Goal: Information Seeking & Learning: Learn about a topic

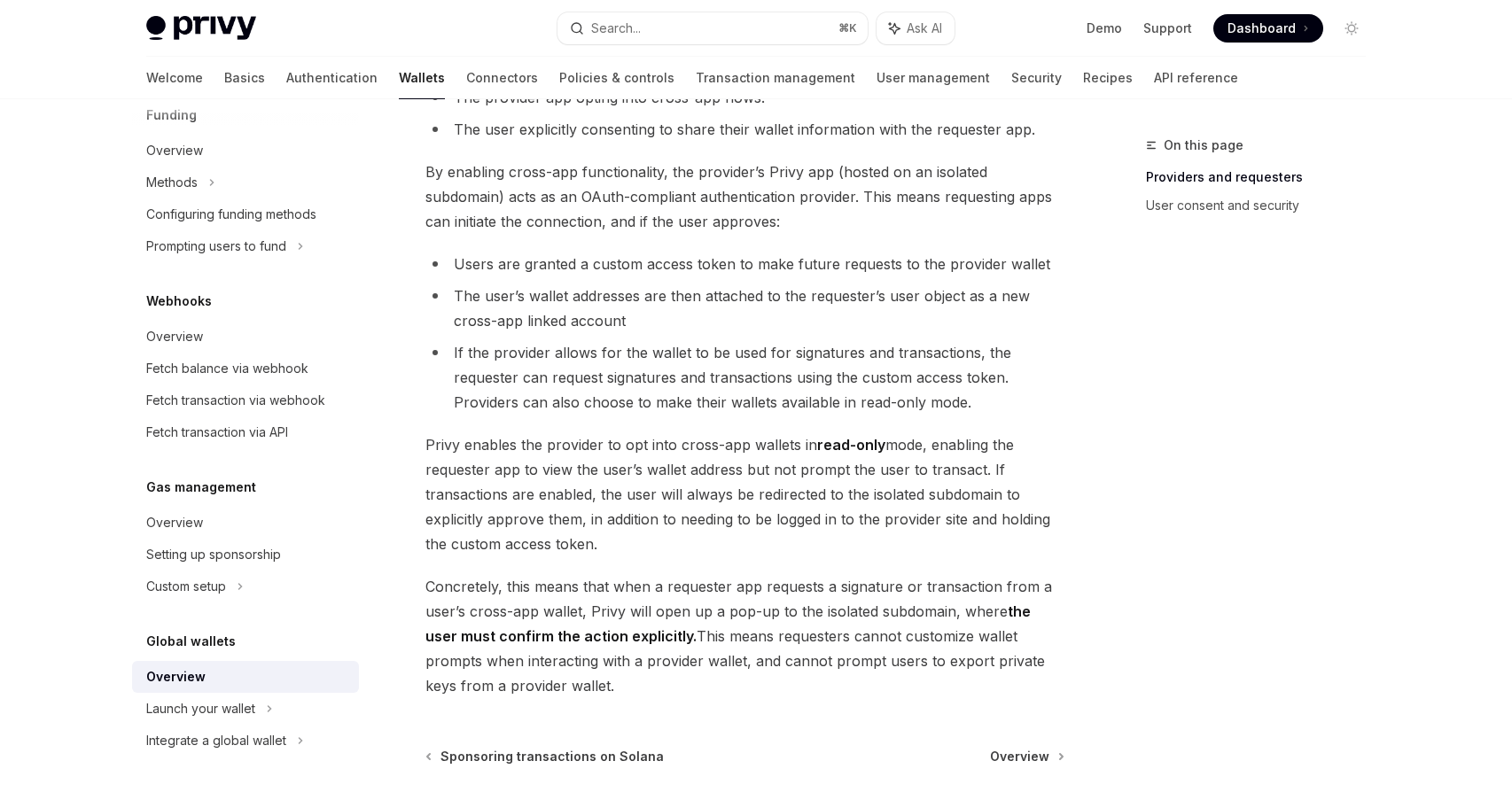
scroll to position [1390, 0]
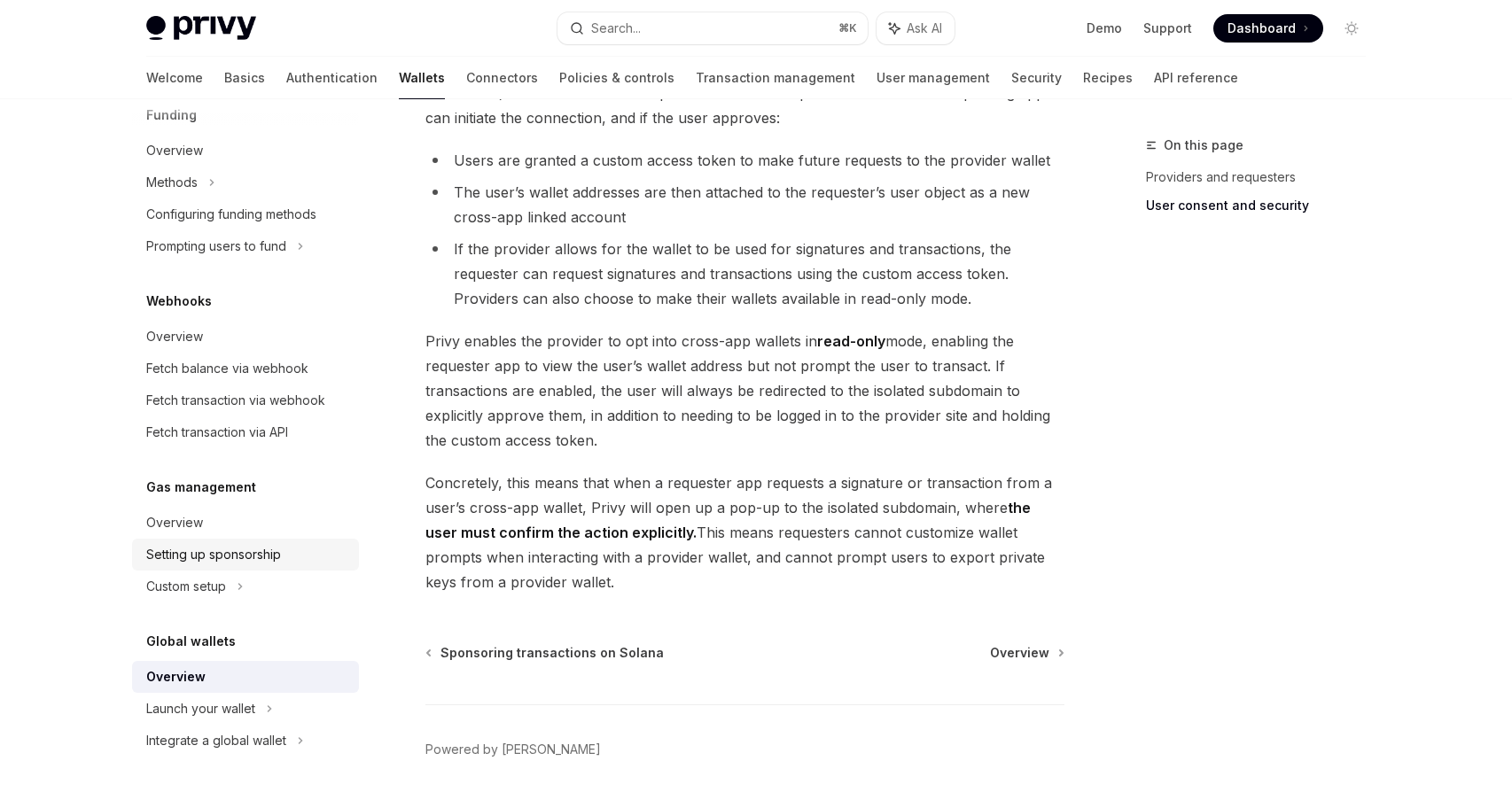
click at [183, 561] on div "Setting up sponsorship" at bounding box center [214, 555] width 135 height 21
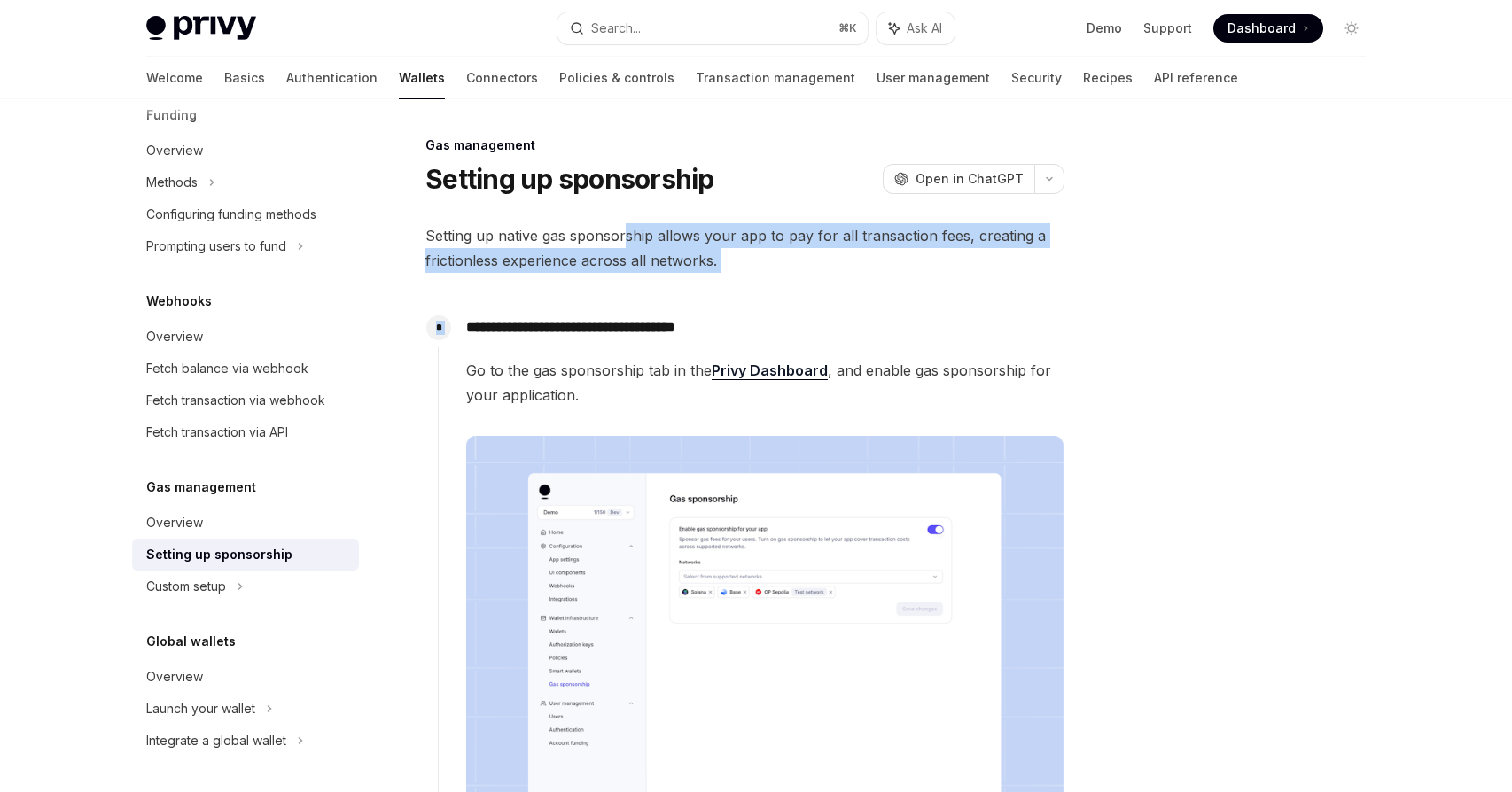
drag, startPoint x: 750, startPoint y: 276, endPoint x: 619, endPoint y: 242, distance: 135.3
click at [619, 242] on span "Setting up native gas sponsorship allows your app to pay for all transaction fe…" at bounding box center [744, 248] width 639 height 50
drag, startPoint x: 684, startPoint y: 278, endPoint x: 487, endPoint y: 253, distance: 198.6
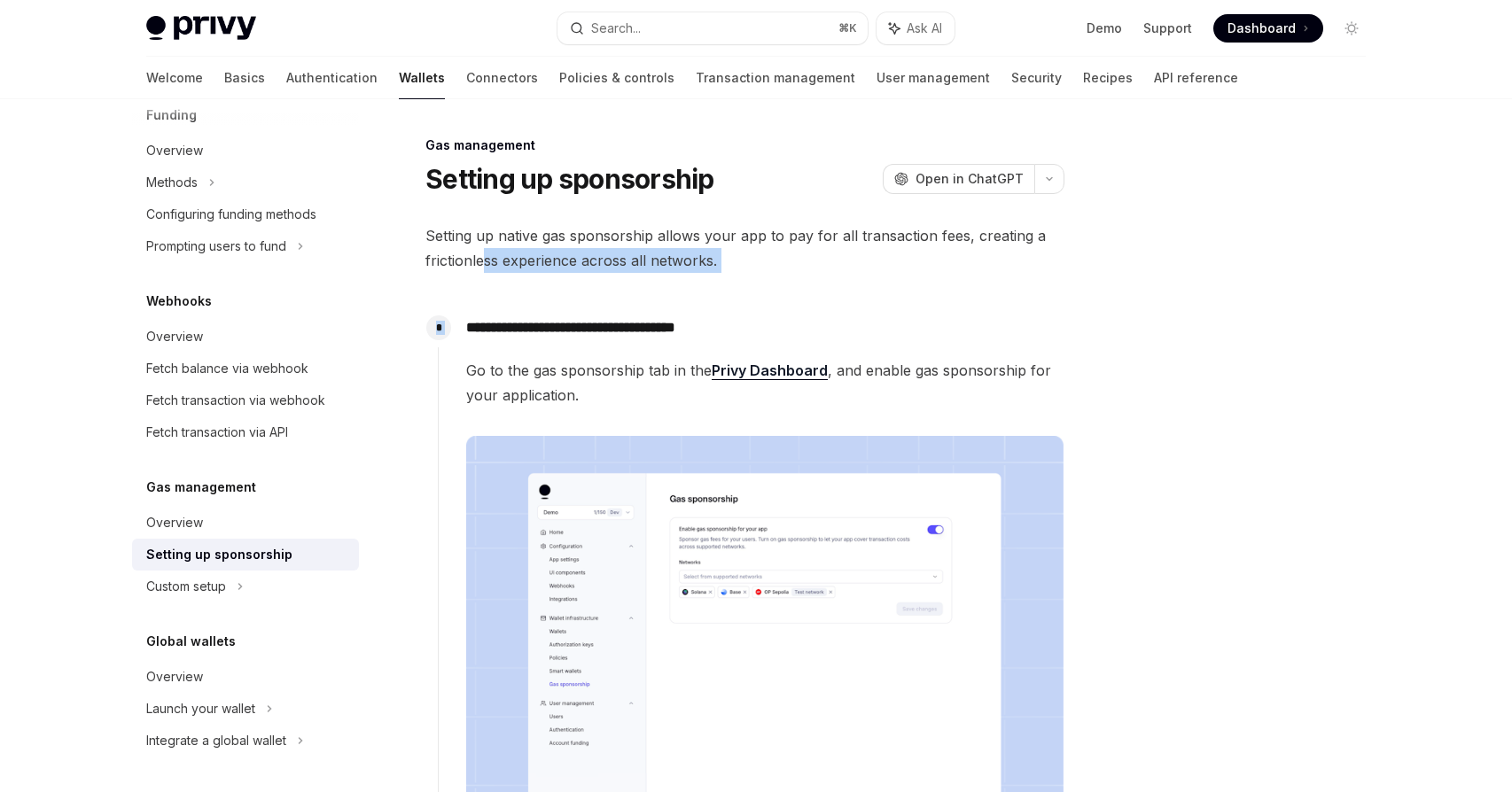
click at [487, 253] on span "Setting up native gas sponsorship allows your app to pay for all transaction fe…" at bounding box center [744, 248] width 639 height 50
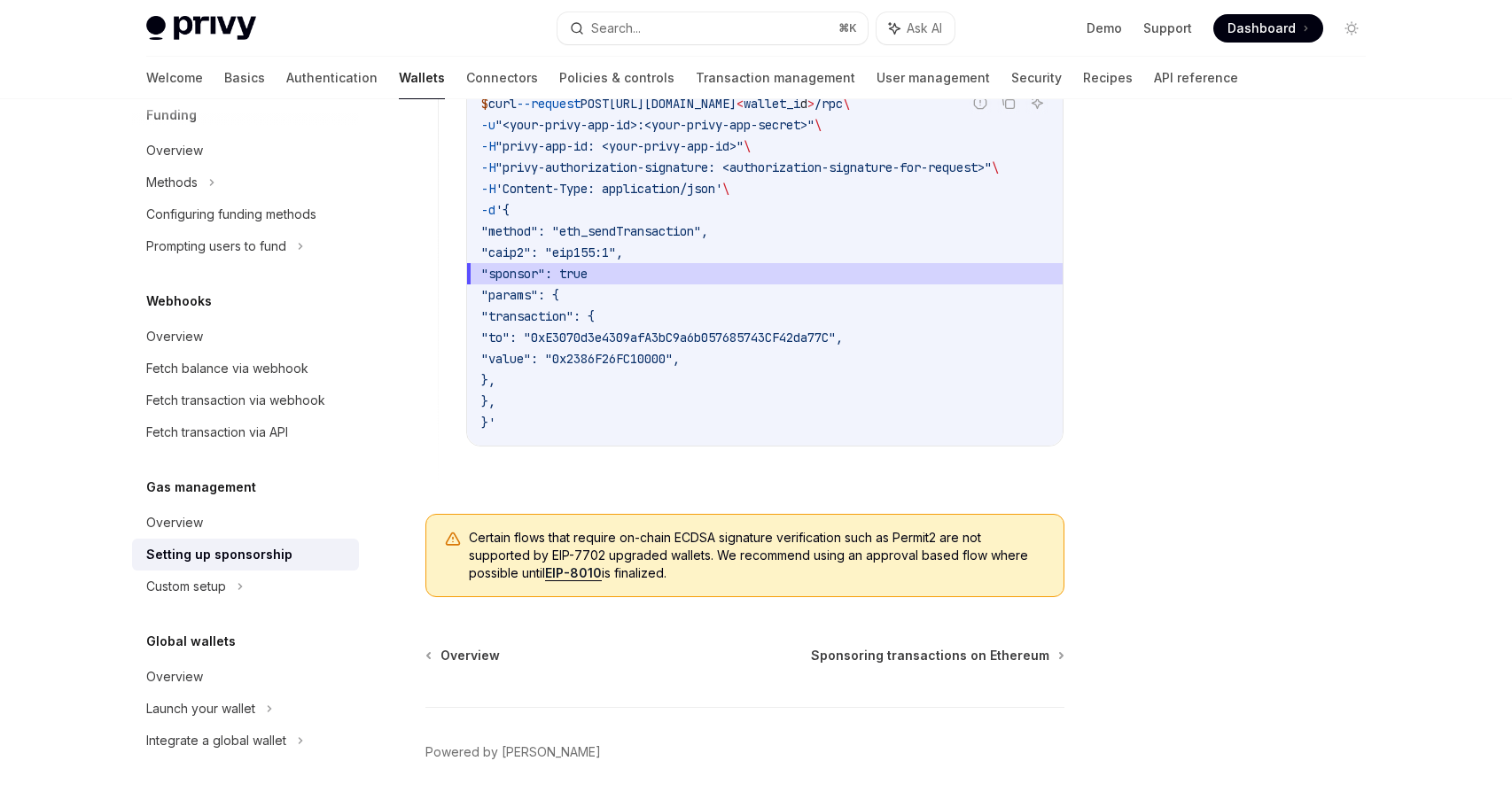
scroll to position [1383, 0]
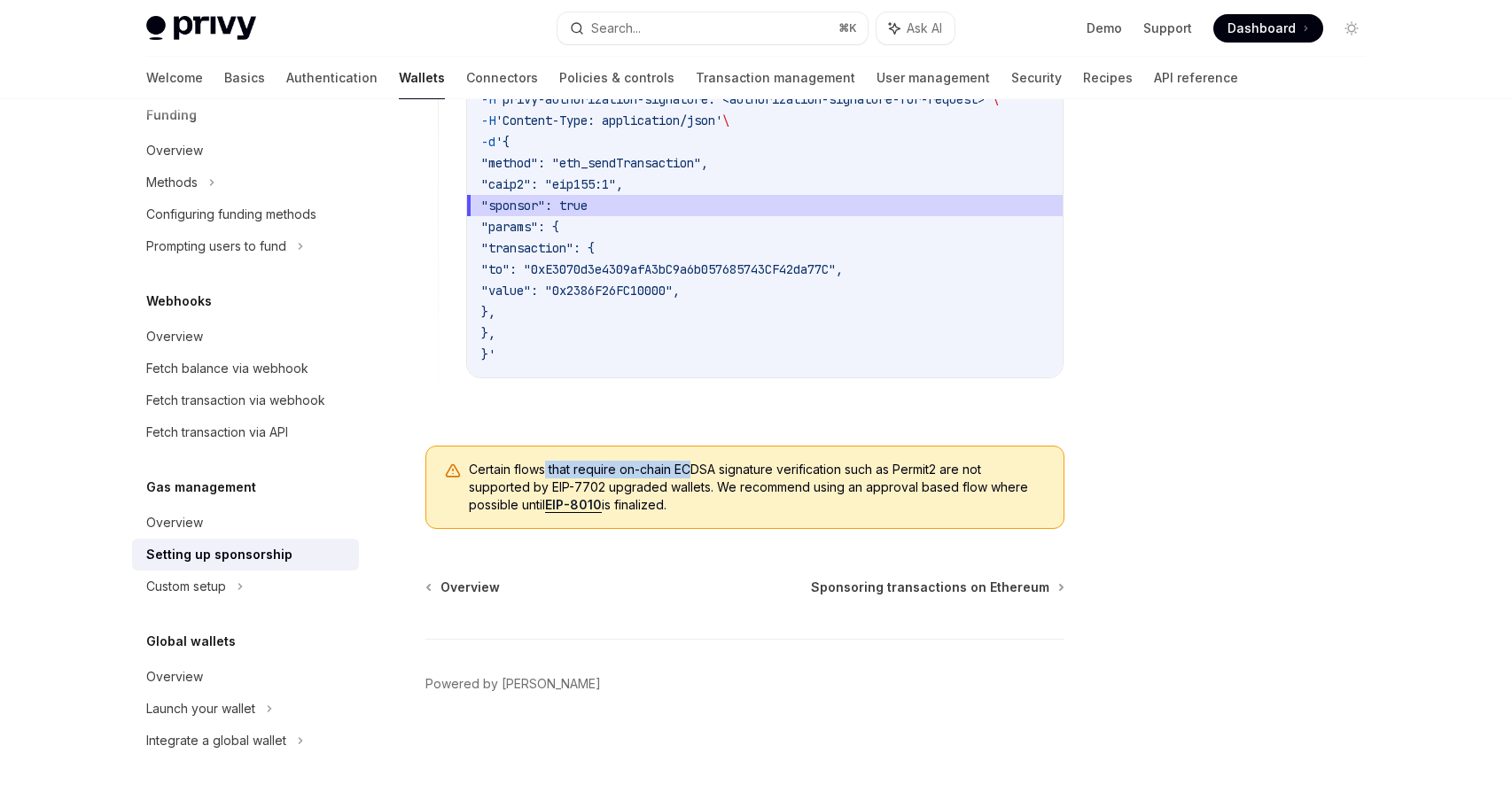
drag, startPoint x: 544, startPoint y: 472, endPoint x: 696, endPoint y: 472, distance: 152.0
click at [696, 472] on span "Certain flows that require on-chain ECDSA signature verification such as Permit…" at bounding box center [758, 488] width 577 height 54
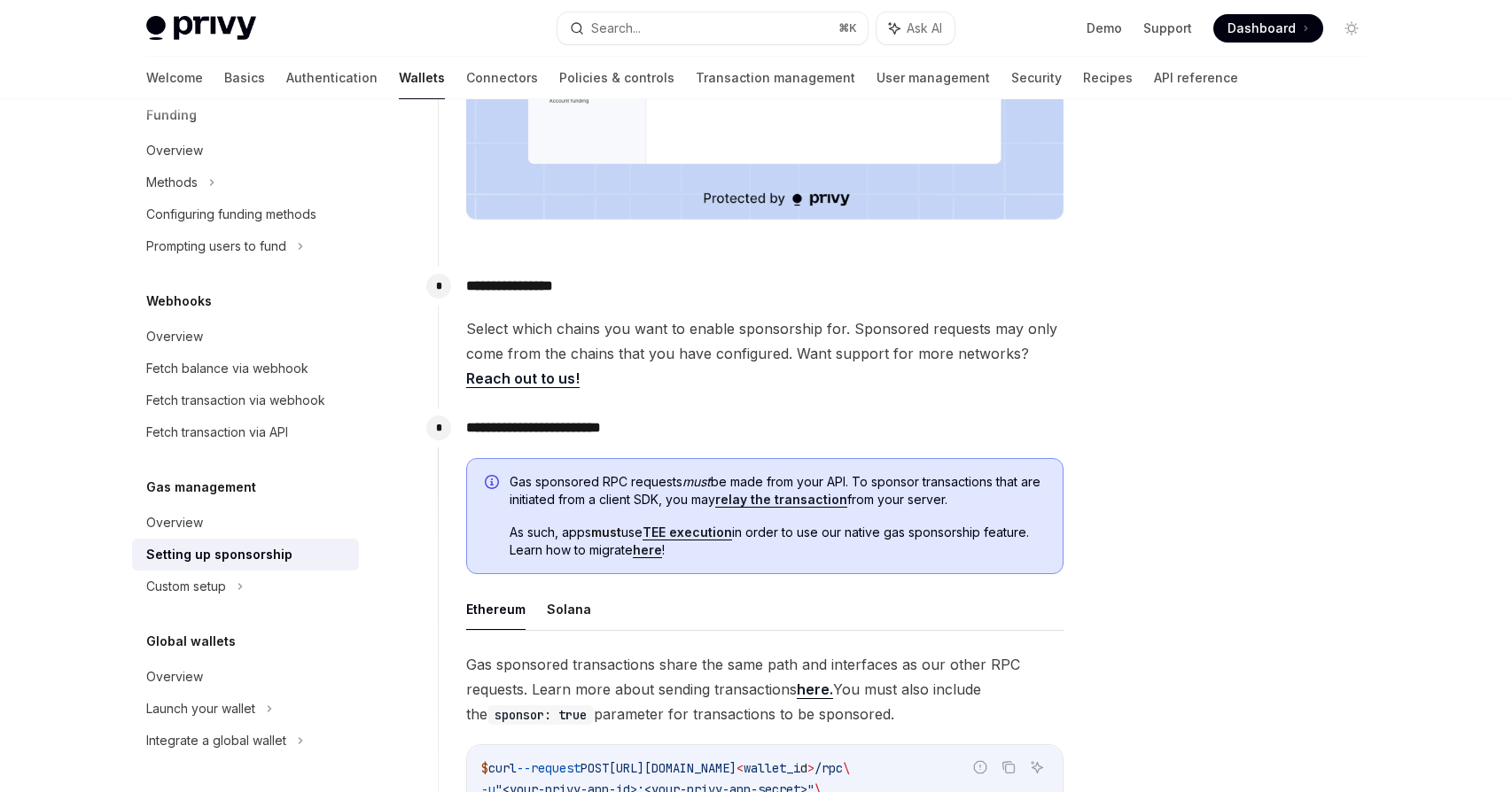
scroll to position [623, 0]
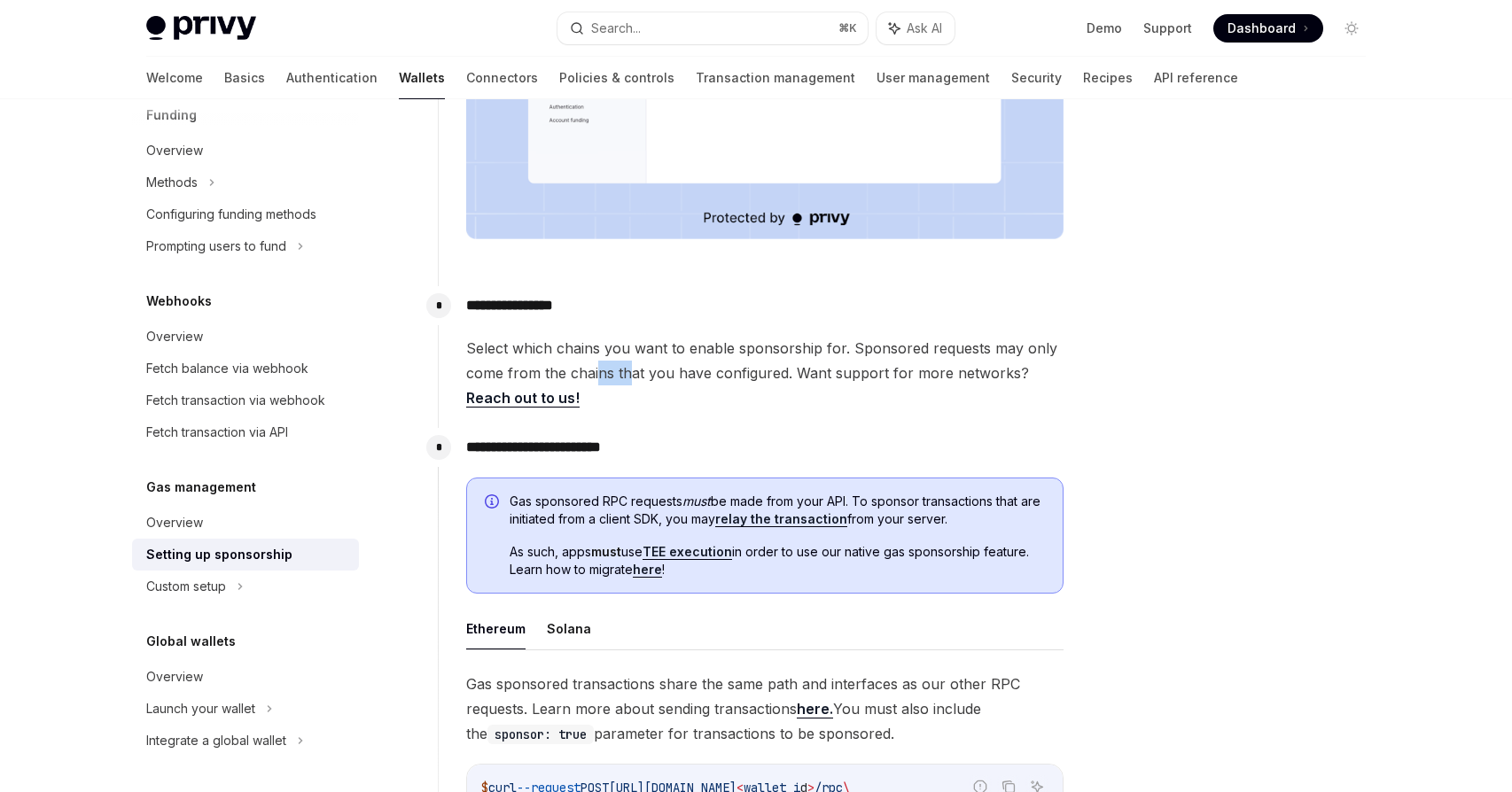
drag, startPoint x: 599, startPoint y: 375, endPoint x: 632, endPoint y: 375, distance: 33.0
click at [632, 375] on span "Select which chains you want to enable sponsorship for. Sponsored requests may …" at bounding box center [765, 373] width 598 height 74
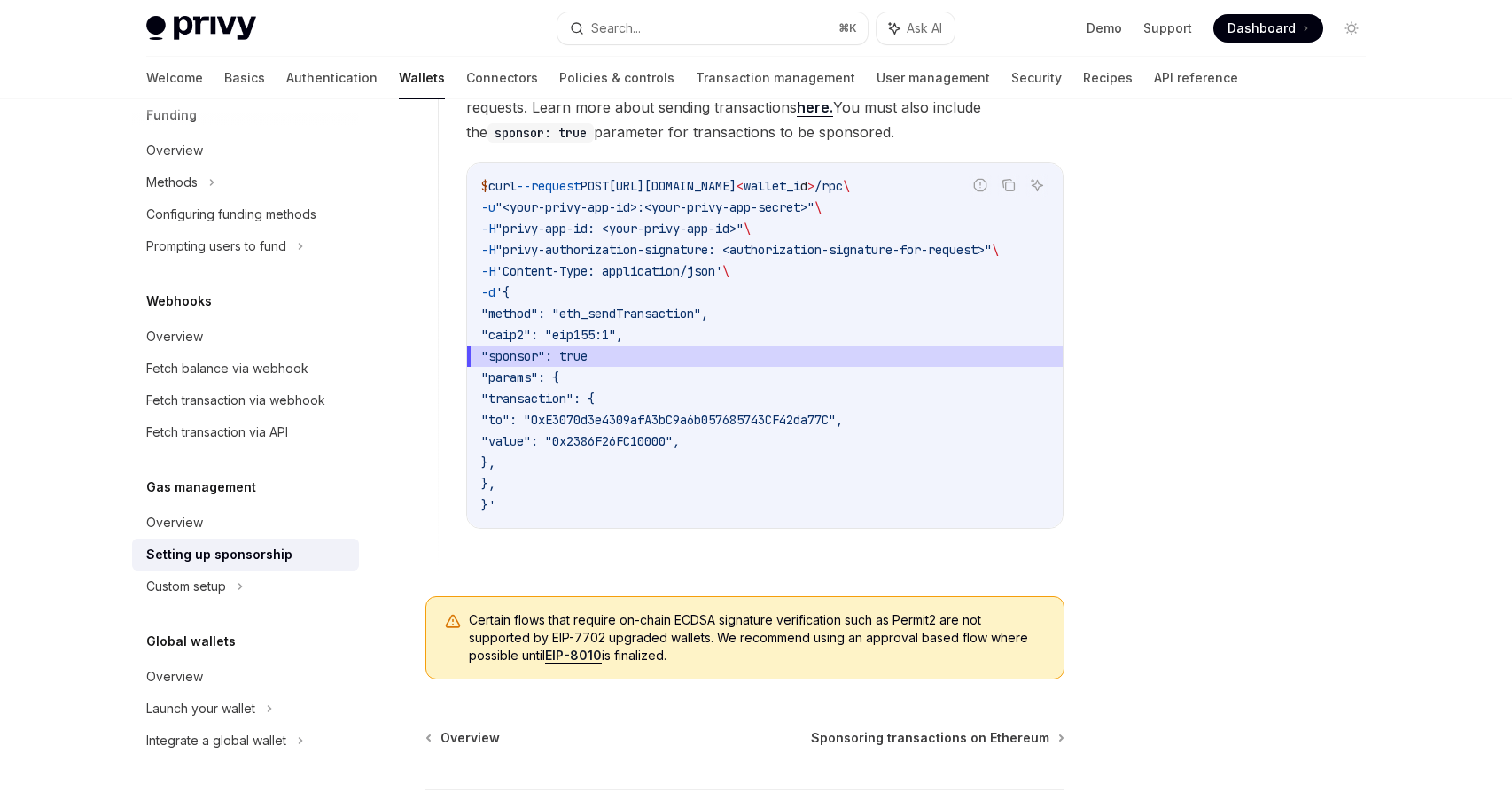
scroll to position [1383, 0]
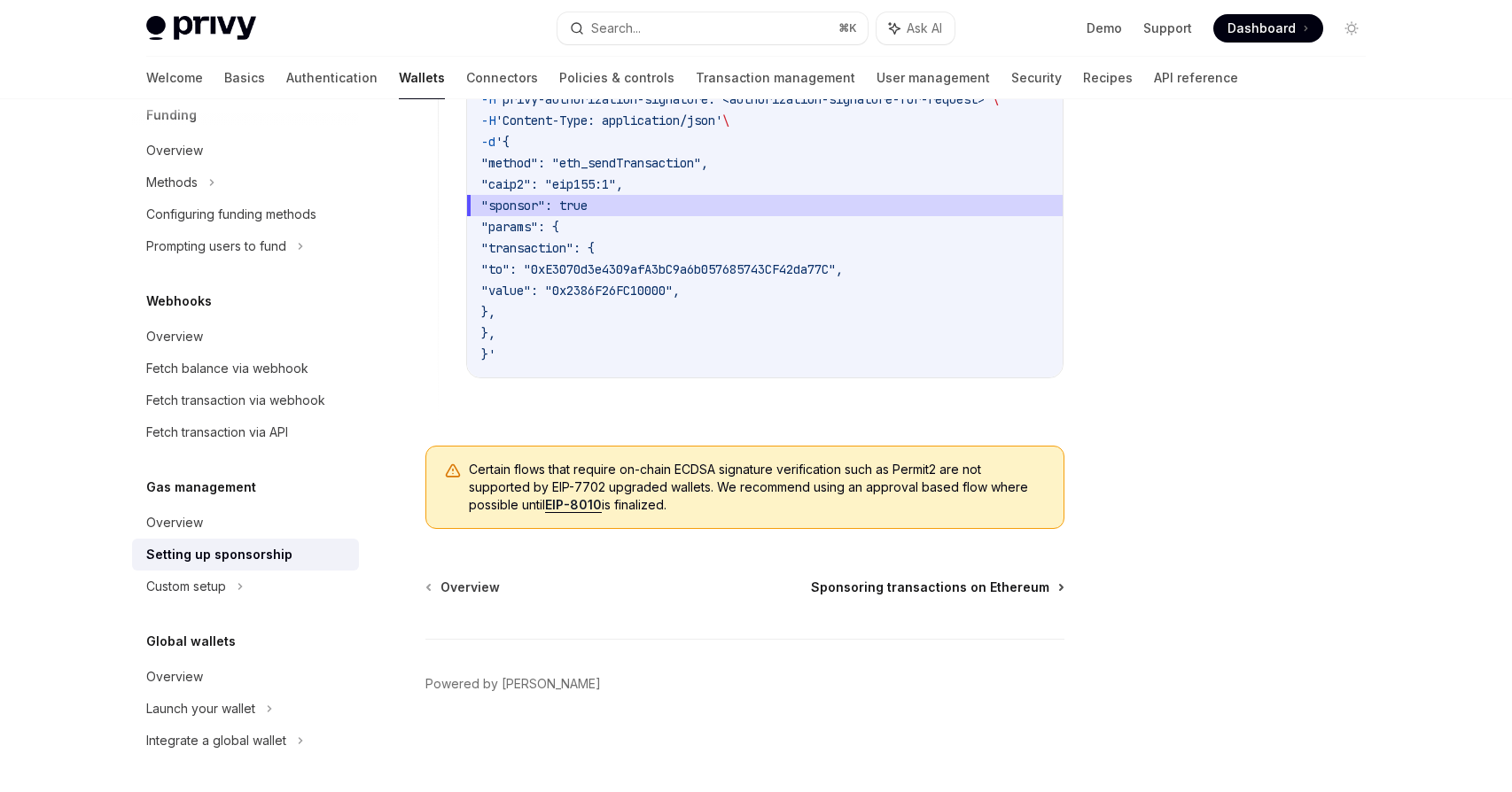
click at [938, 590] on span "Sponsoring transactions on Ethereum" at bounding box center [931, 587] width 238 height 18
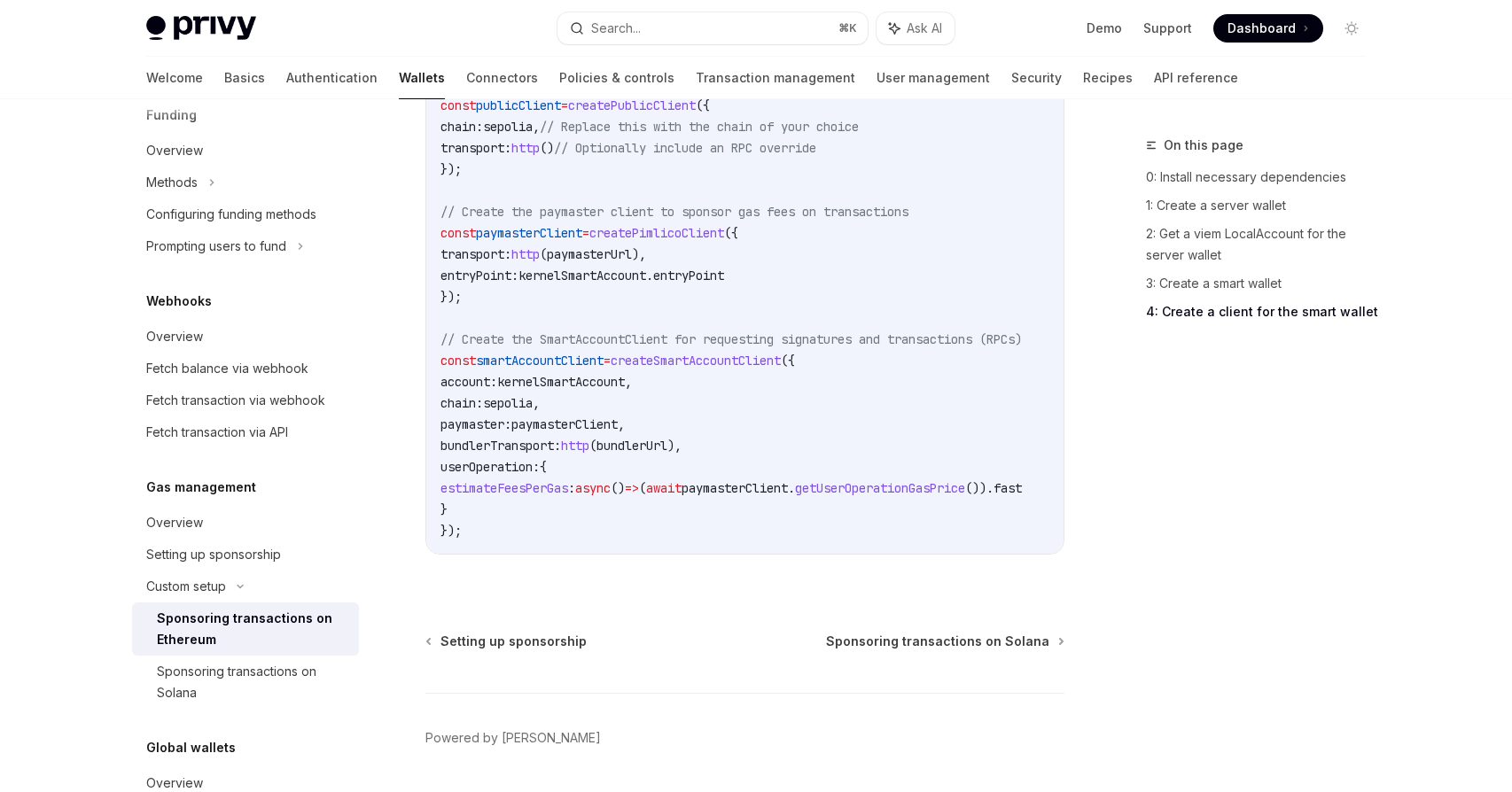
scroll to position [2308, 0]
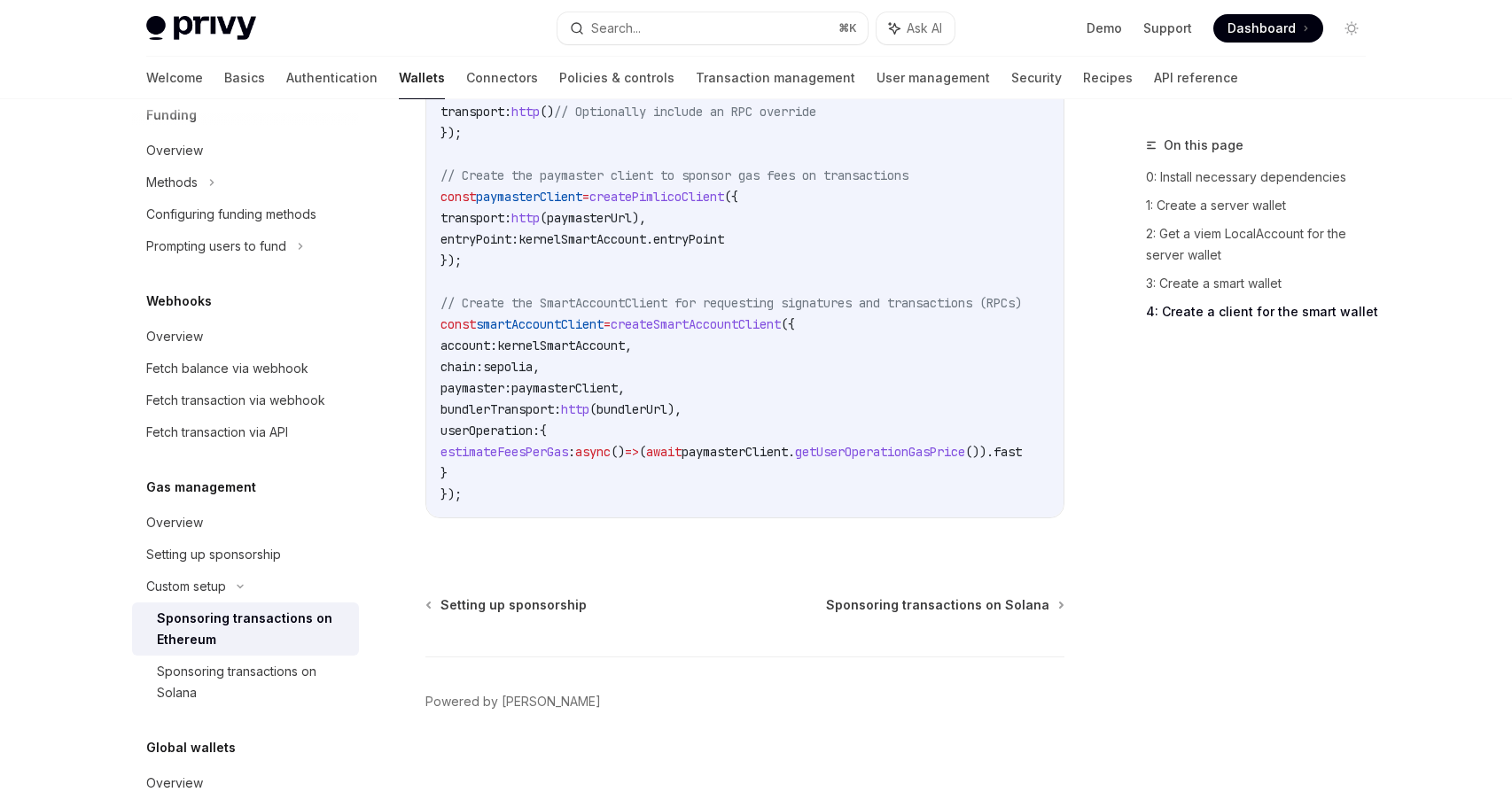
click at [901, 598] on div "Setting up sponsorship Sponsoring transactions on Solana Powered by [PERSON_NAM…" at bounding box center [744, 703] width 639 height 214
click at [533, 597] on span "Setting up sponsorship" at bounding box center [514, 606] width 146 height 18
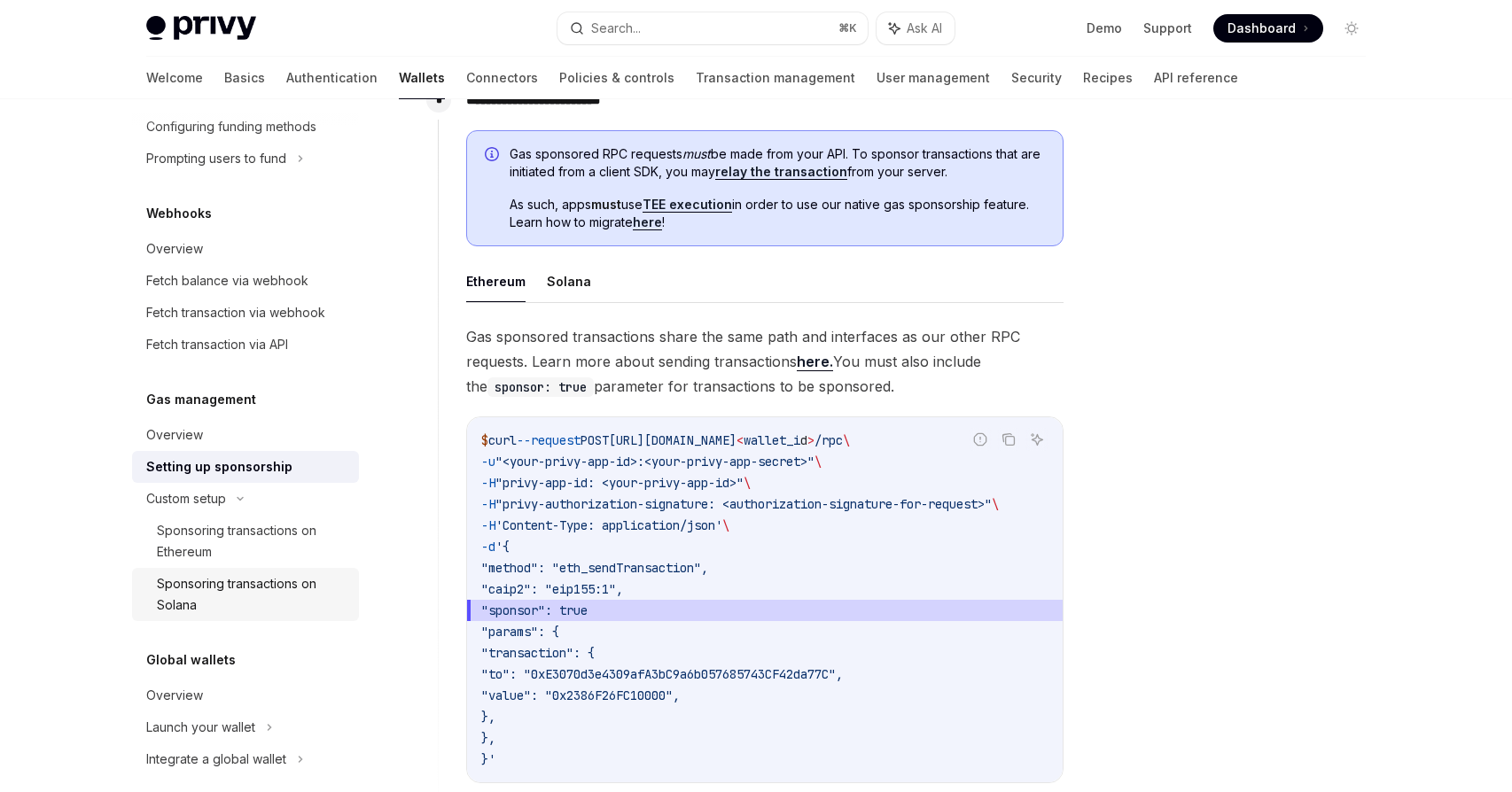
scroll to position [837, 0]
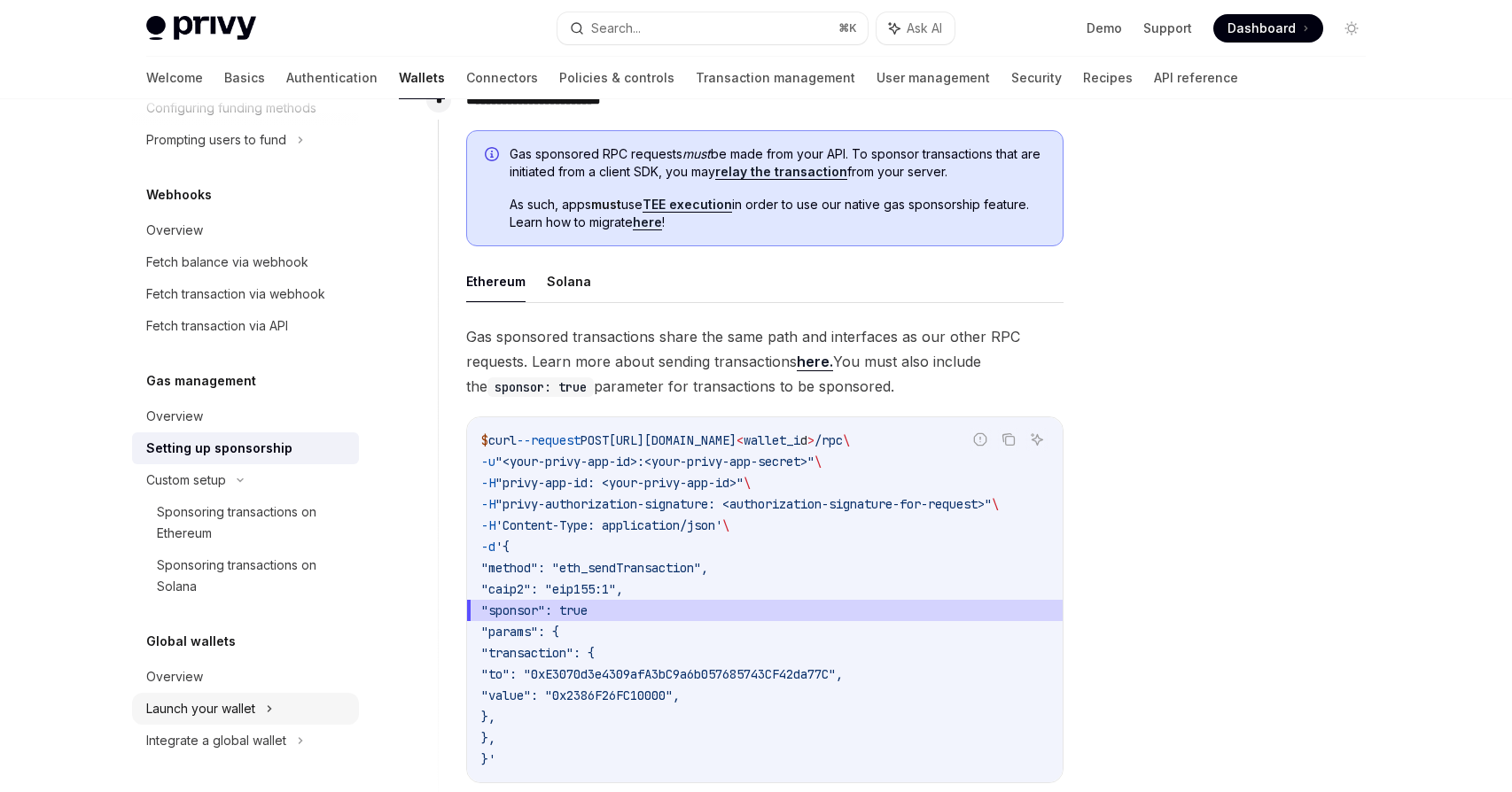
click at [216, 709] on div "Launch your wallet" at bounding box center [201, 709] width 109 height 21
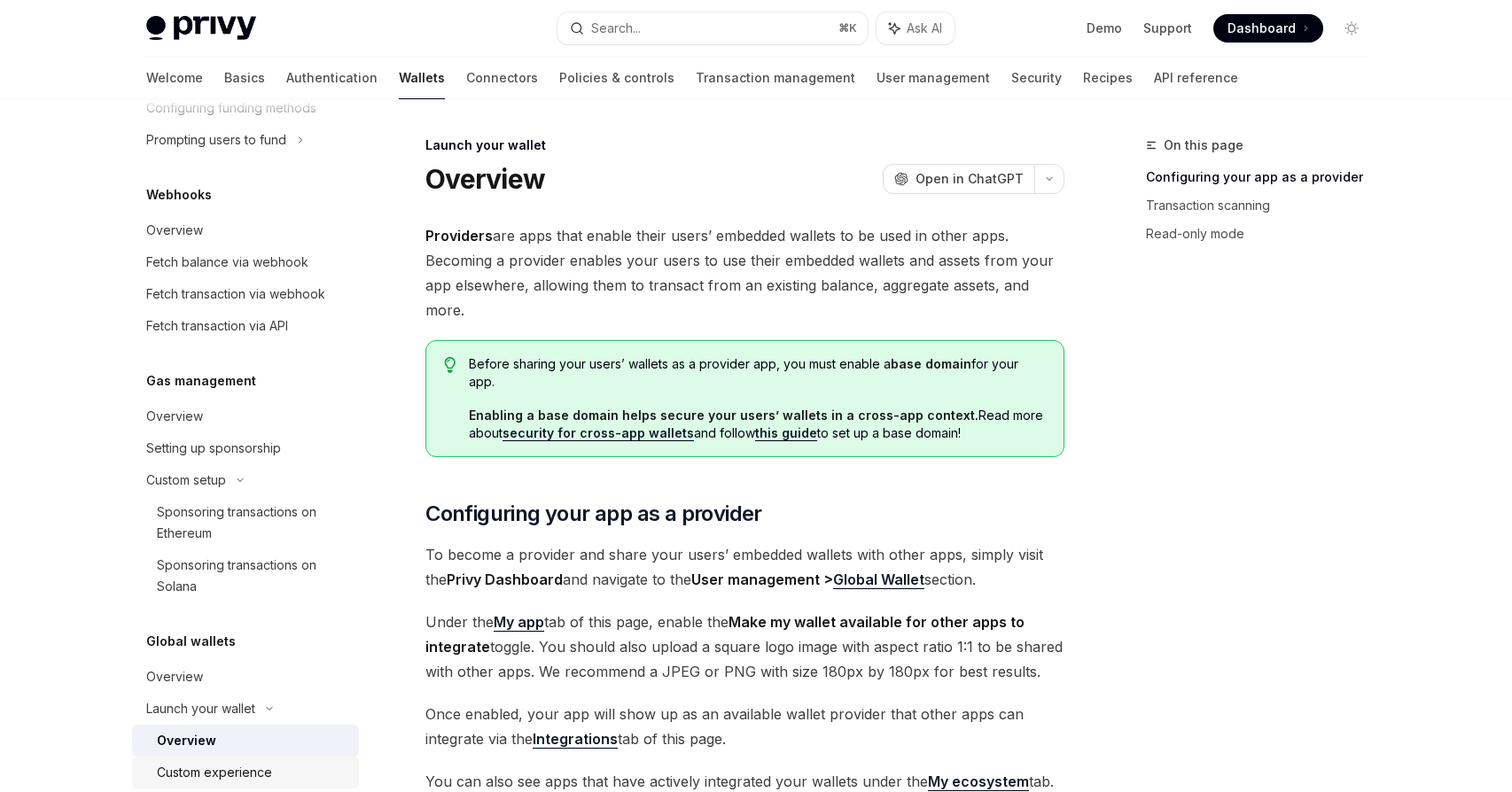
scroll to position [900, 0]
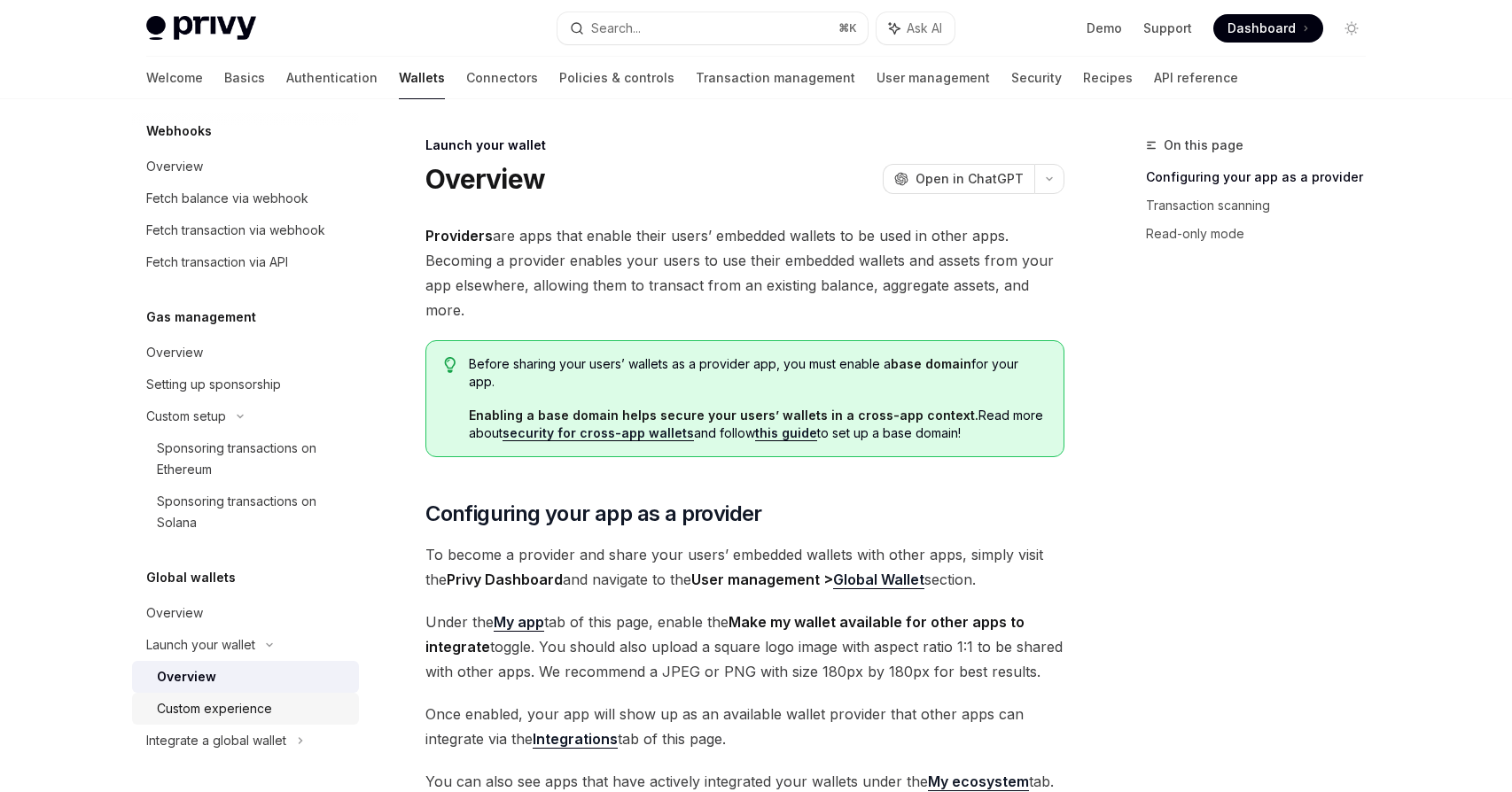
click at [198, 700] on div "Custom experience" at bounding box center [215, 709] width 115 height 21
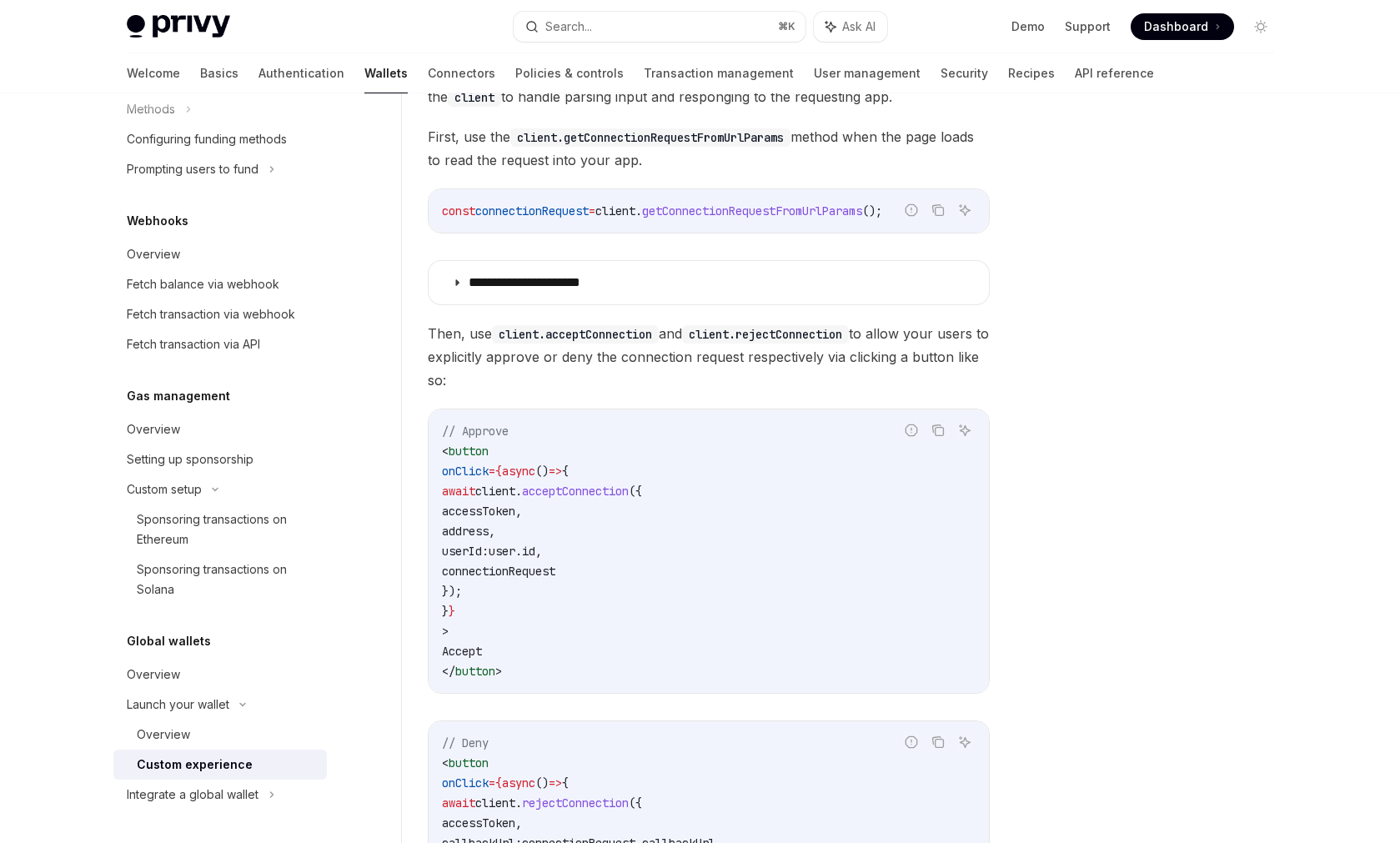
scroll to position [102, 0]
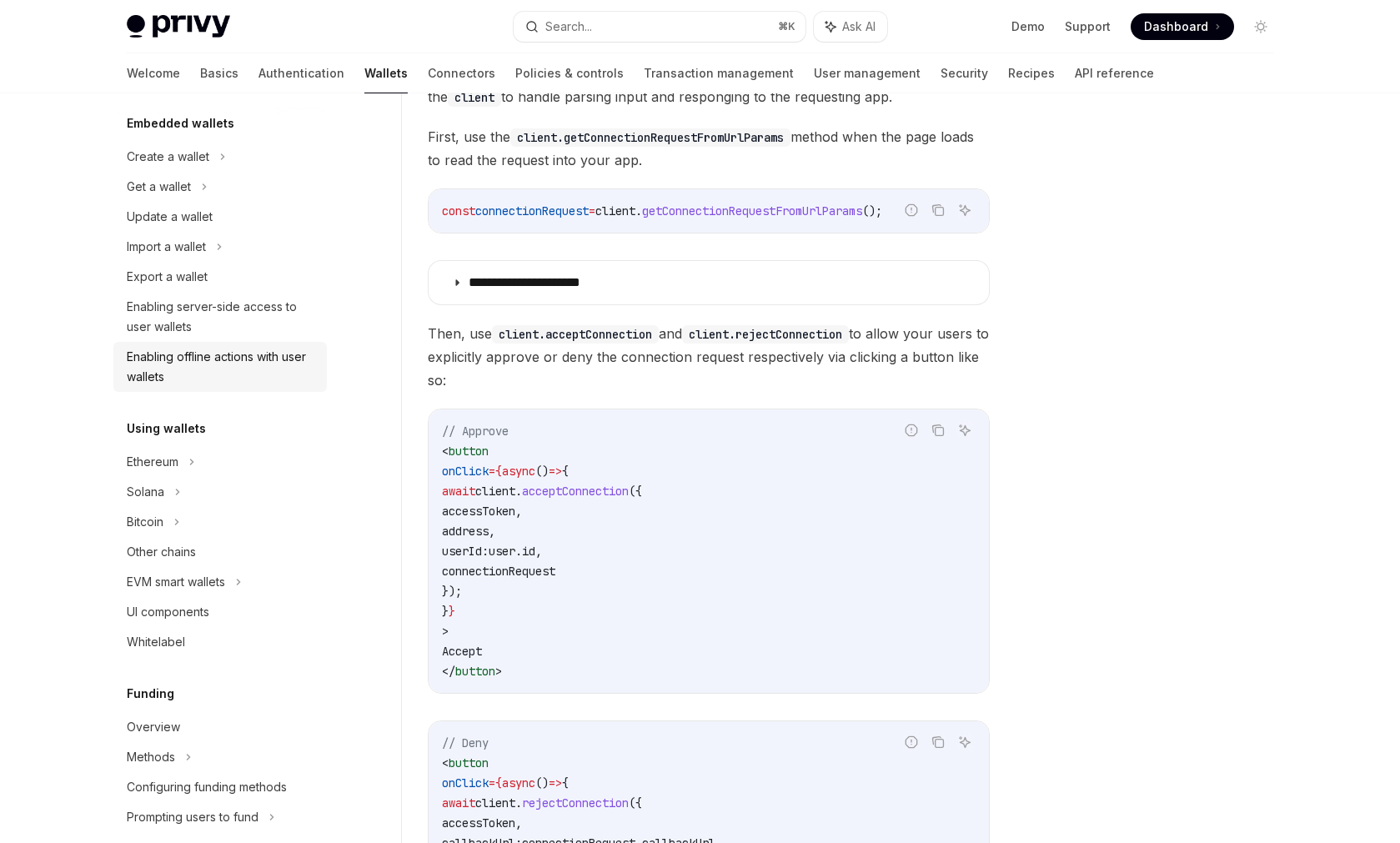
click at [208, 363] on div "Enabling offline actions with user wallets" at bounding box center [221, 367] width 190 height 40
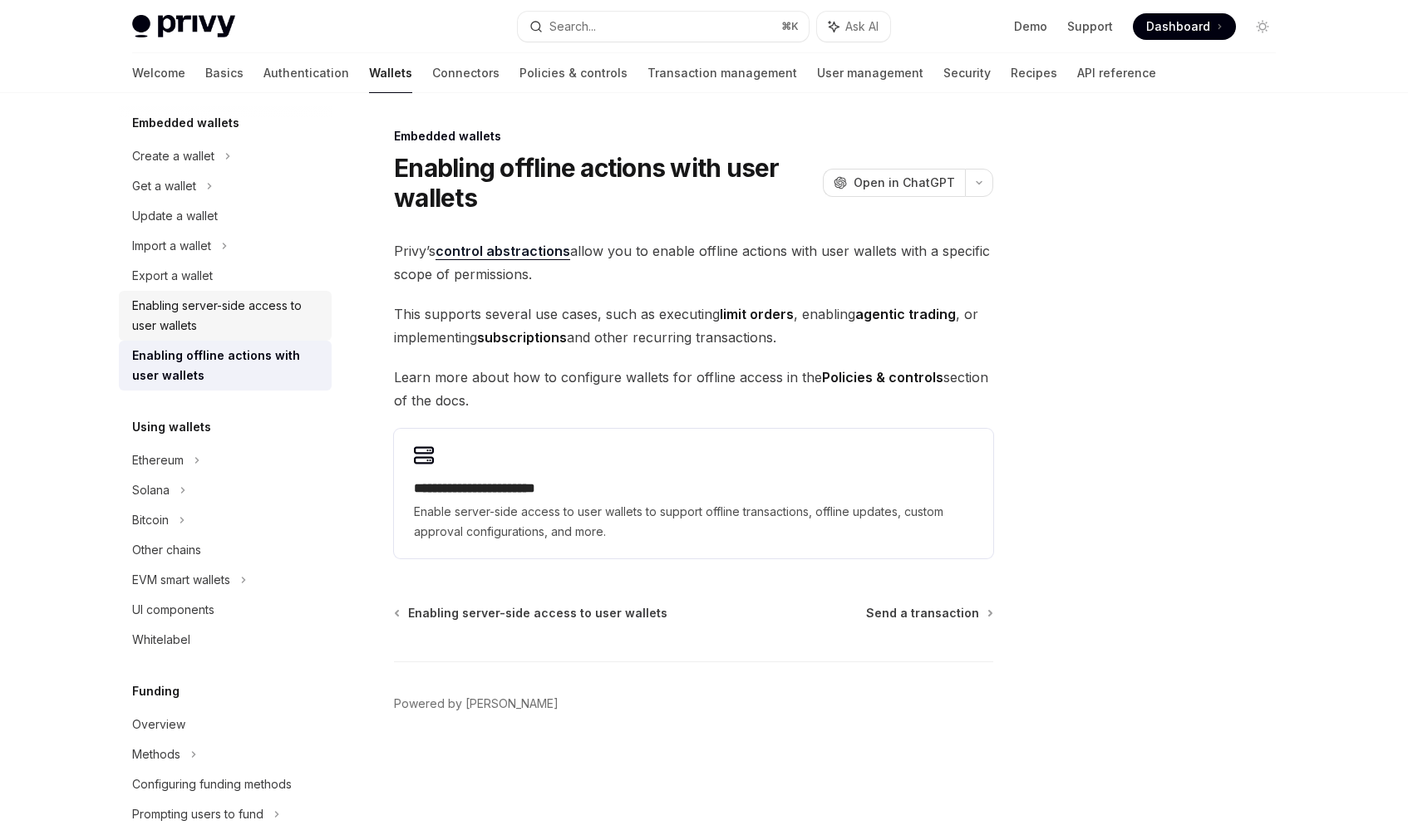
click at [175, 311] on div "Enabling server-side access to user wallets" at bounding box center [227, 316] width 189 height 40
type textarea "*"
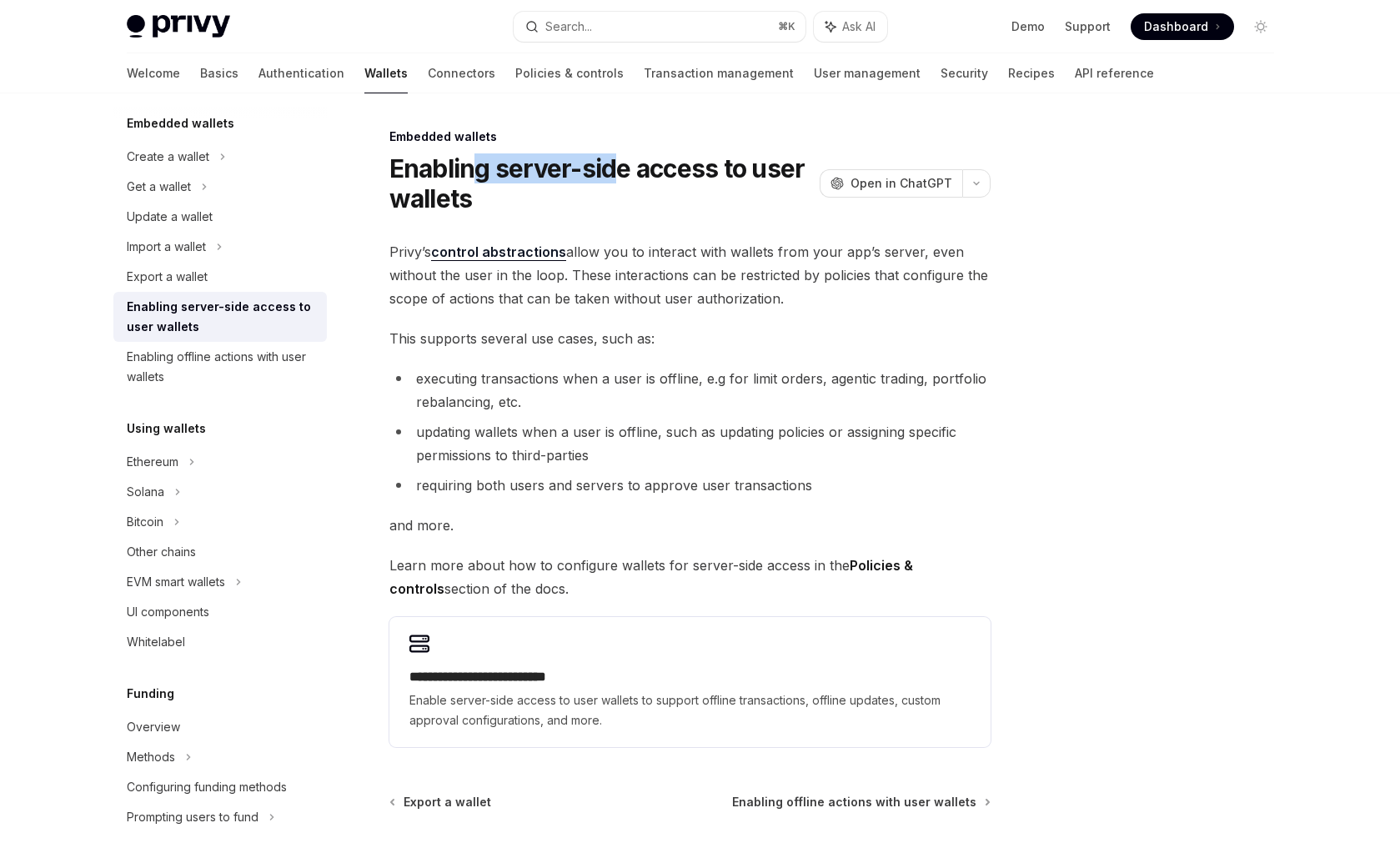
drag, startPoint x: 494, startPoint y: 168, endPoint x: 616, endPoint y: 175, distance: 122.2
click at [616, 175] on h1 "Enabling server-side access to user wallets" at bounding box center [601, 183] width 424 height 60
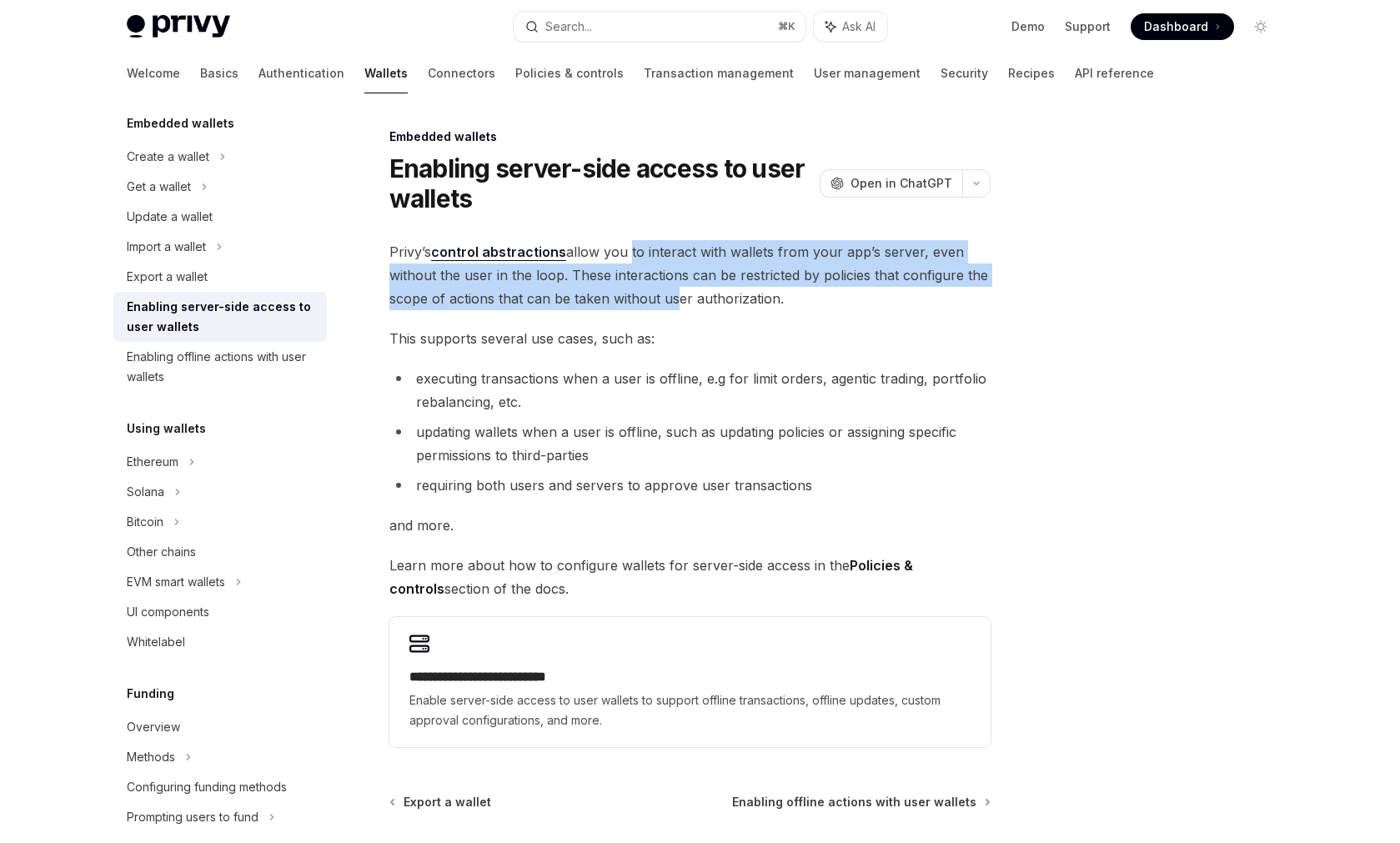
drag, startPoint x: 627, startPoint y: 254, endPoint x: 672, endPoint y: 297, distance: 62.2
click at [672, 297] on span "Privy’s control abstractions allow you to interact with wallets from your app’s…" at bounding box center [689, 275] width 601 height 70
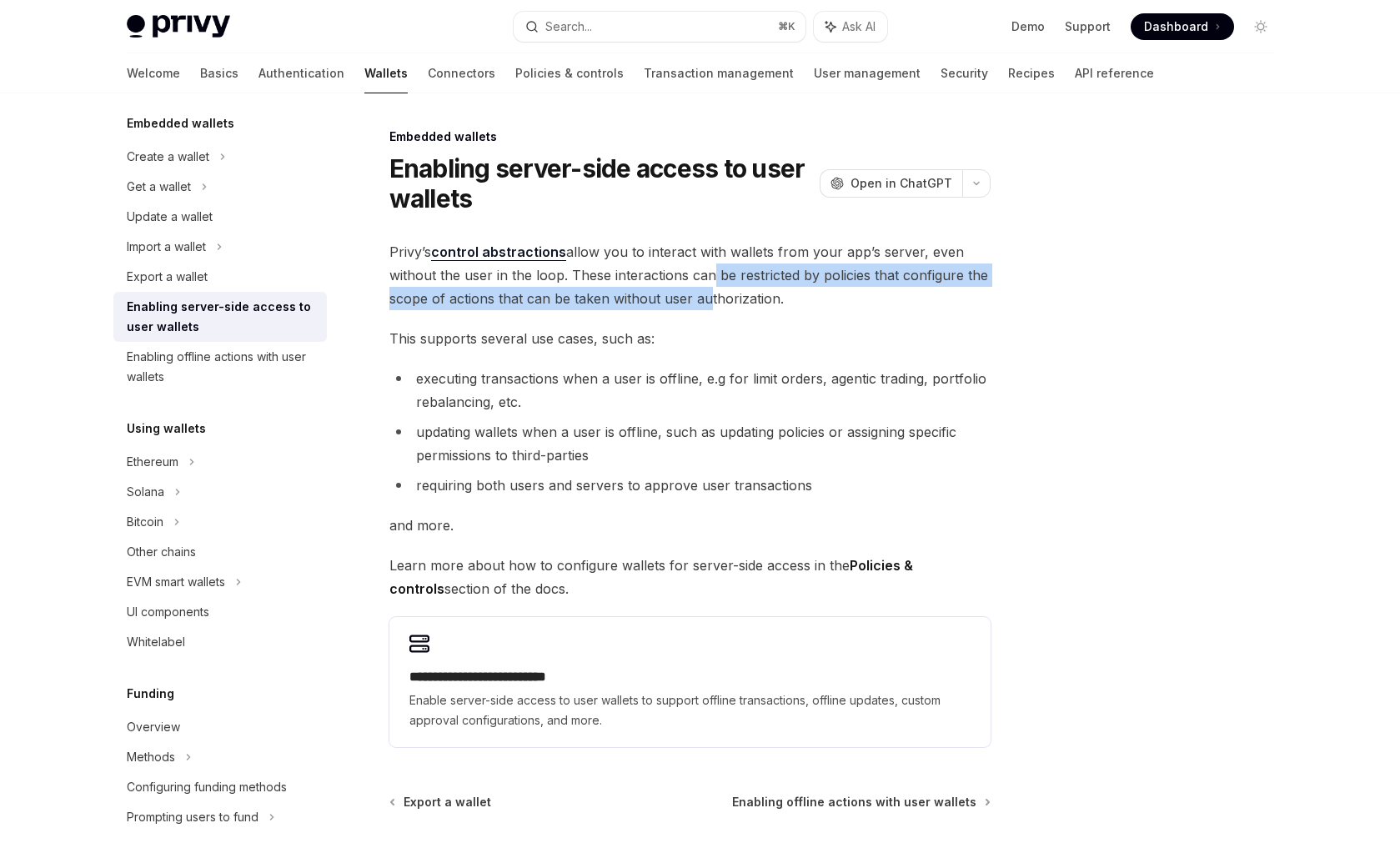
drag, startPoint x: 699, startPoint y: 302, endPoint x: 700, endPoint y: 272, distance: 30.0
click at [700, 273] on span "Privy’s control abstractions allow you to interact with wallets from your app’s…" at bounding box center [689, 275] width 601 height 70
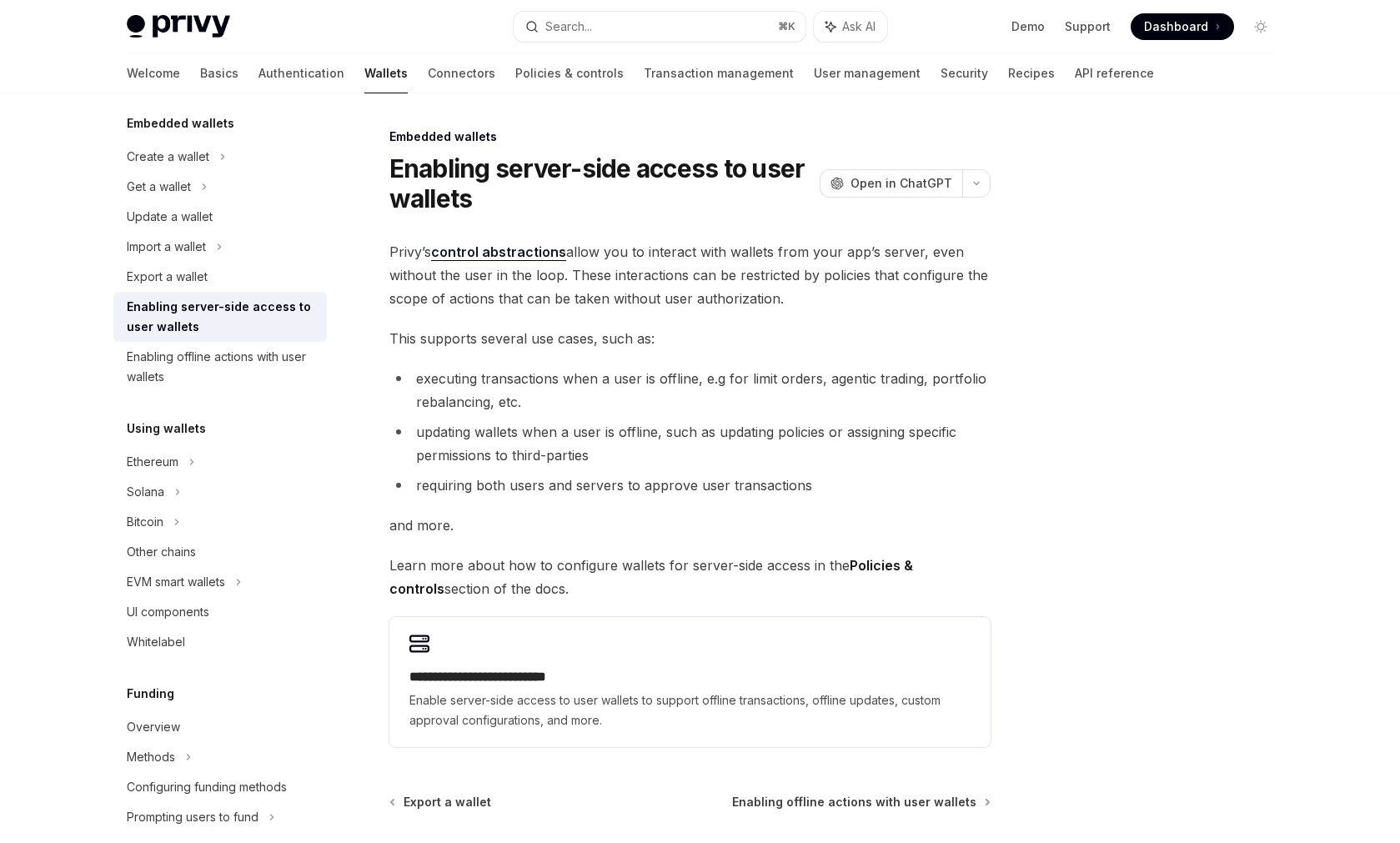
drag, startPoint x: 700, startPoint y: 272, endPoint x: 704, endPoint y: 282, distance: 10.8
click at [700, 273] on span "Privy’s control abstractions allow you to interact with wallets from your app’s…" at bounding box center [689, 275] width 601 height 70
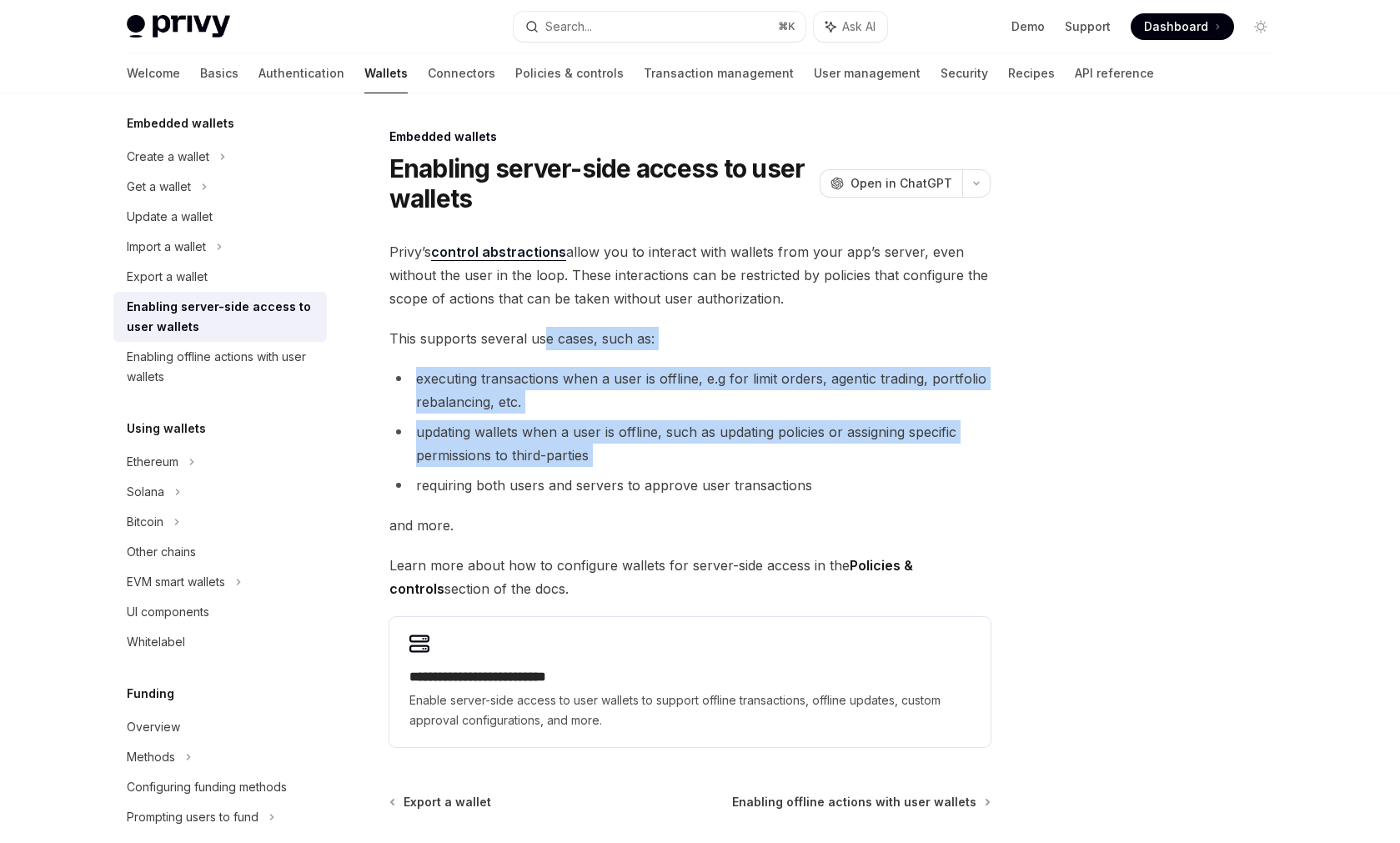
drag, startPoint x: 549, startPoint y: 342, endPoint x: 717, endPoint y: 467, distance: 209.4
click at [717, 467] on div "**********" at bounding box center [689, 494] width 601 height 507
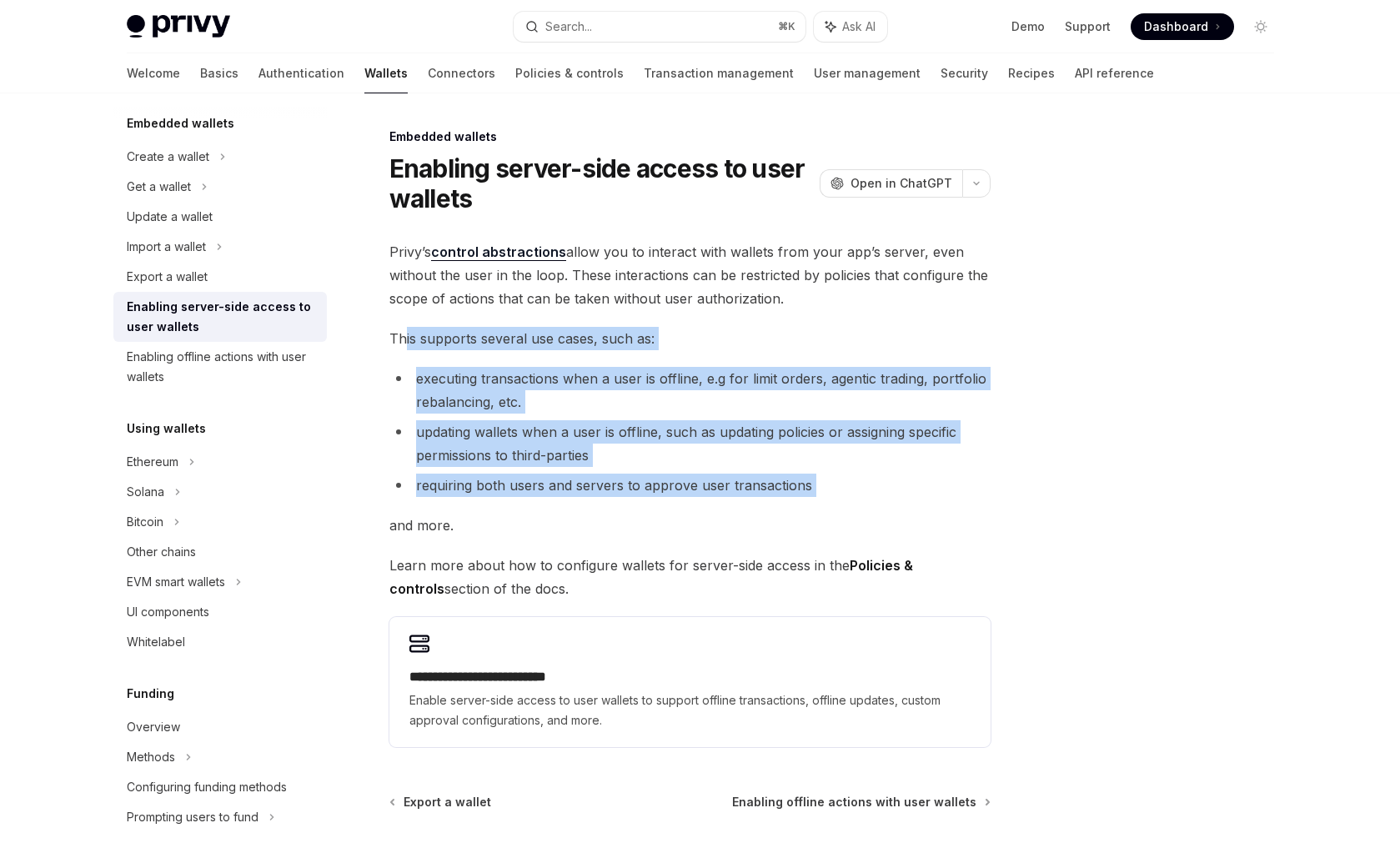
drag, startPoint x: 908, startPoint y: 501, endPoint x: 402, endPoint y: 337, distance: 531.9
click at [402, 337] on div "**********" at bounding box center [689, 494] width 601 height 507
click at [402, 337] on span "This supports several use cases, such as:" at bounding box center [689, 338] width 601 height 23
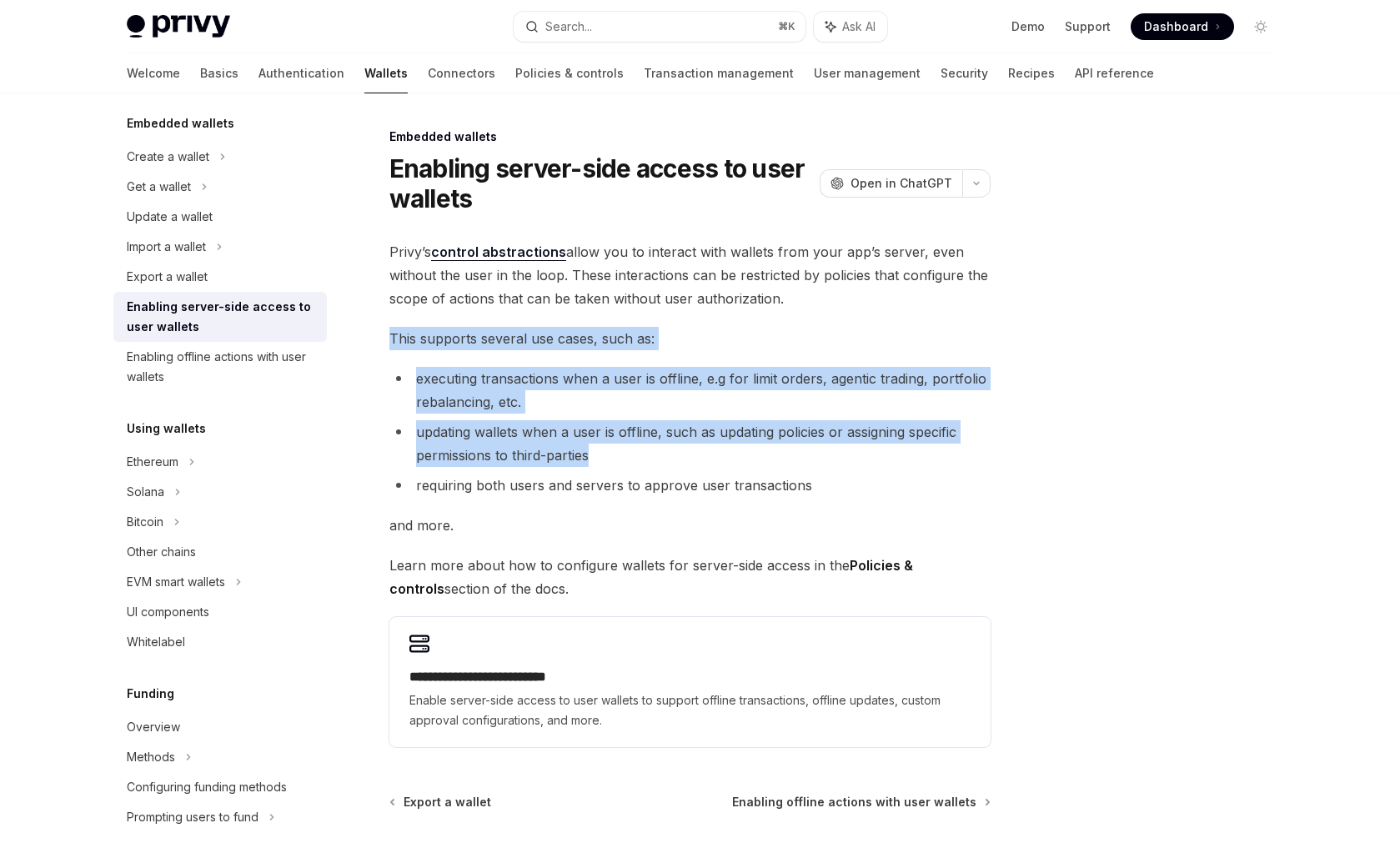
drag, startPoint x: 385, startPoint y: 338, endPoint x: 794, endPoint y: 453, distance: 424.9
click at [791, 452] on div "**********" at bounding box center [533, 560] width 920 height 868
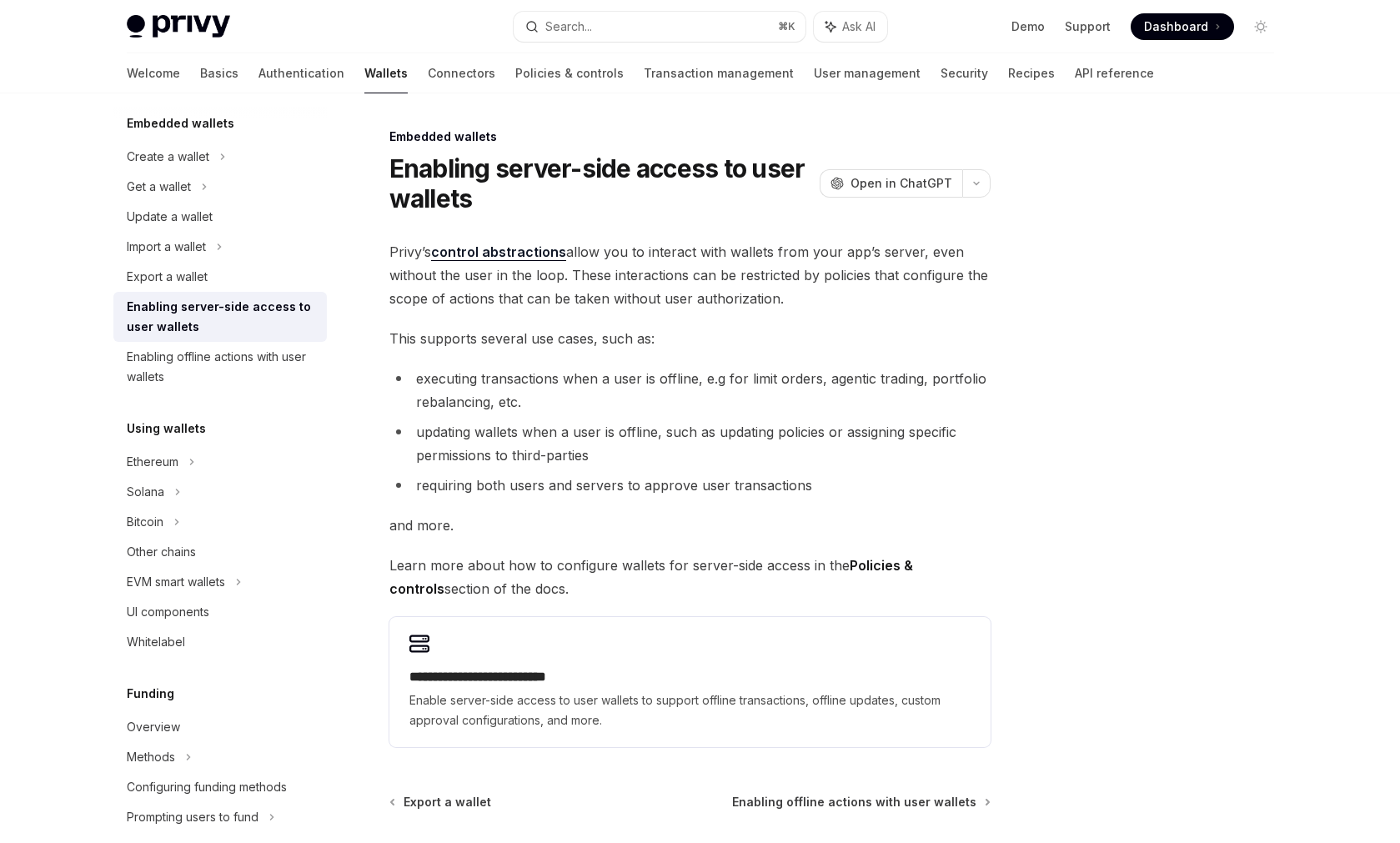
click at [832, 477] on li "requiring both users and servers to approve user transactions" at bounding box center [689, 484] width 601 height 23
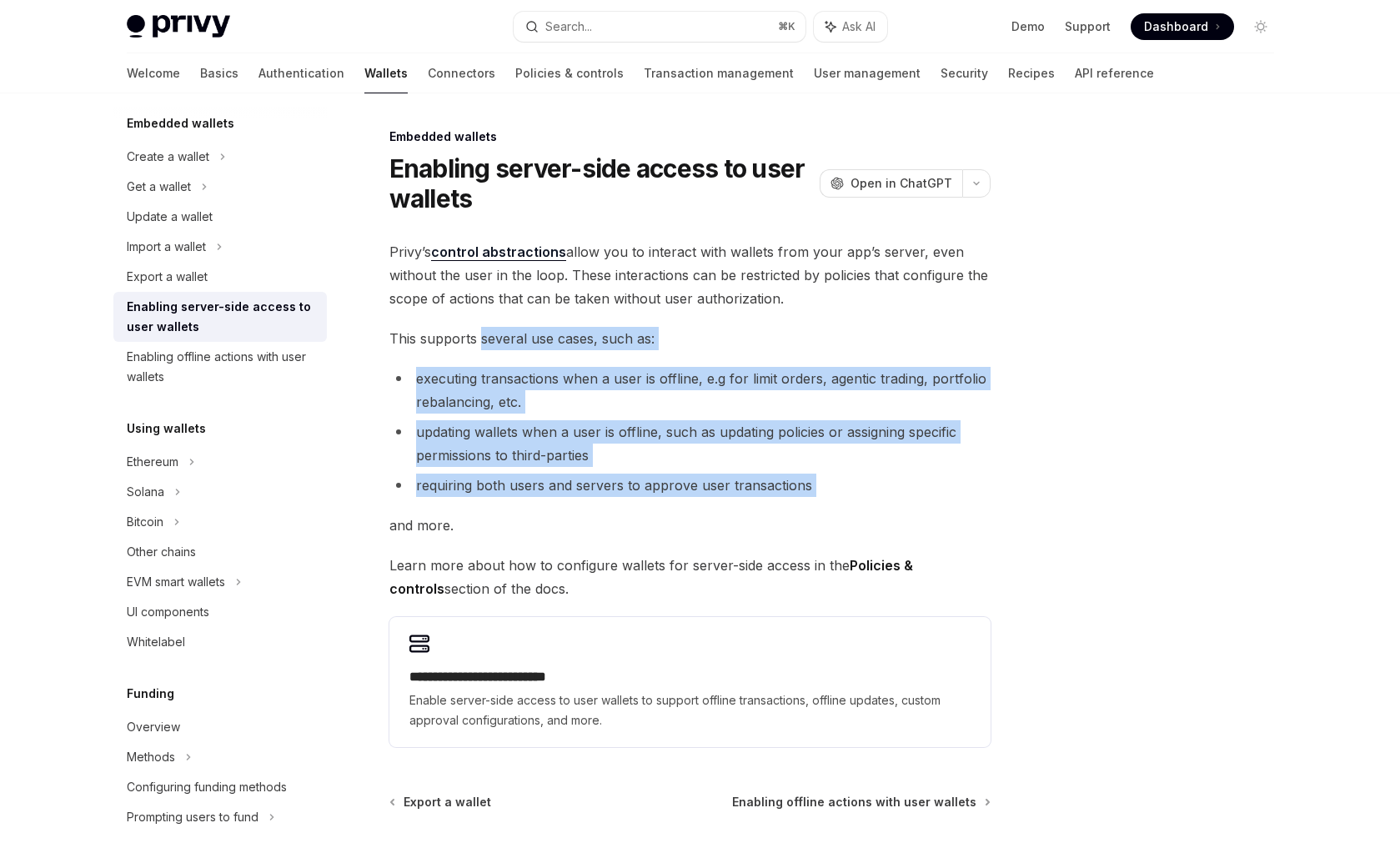
drag, startPoint x: 849, startPoint y: 503, endPoint x: 481, endPoint y: 334, distance: 405.0
click at [481, 334] on div "**********" at bounding box center [689, 494] width 601 height 507
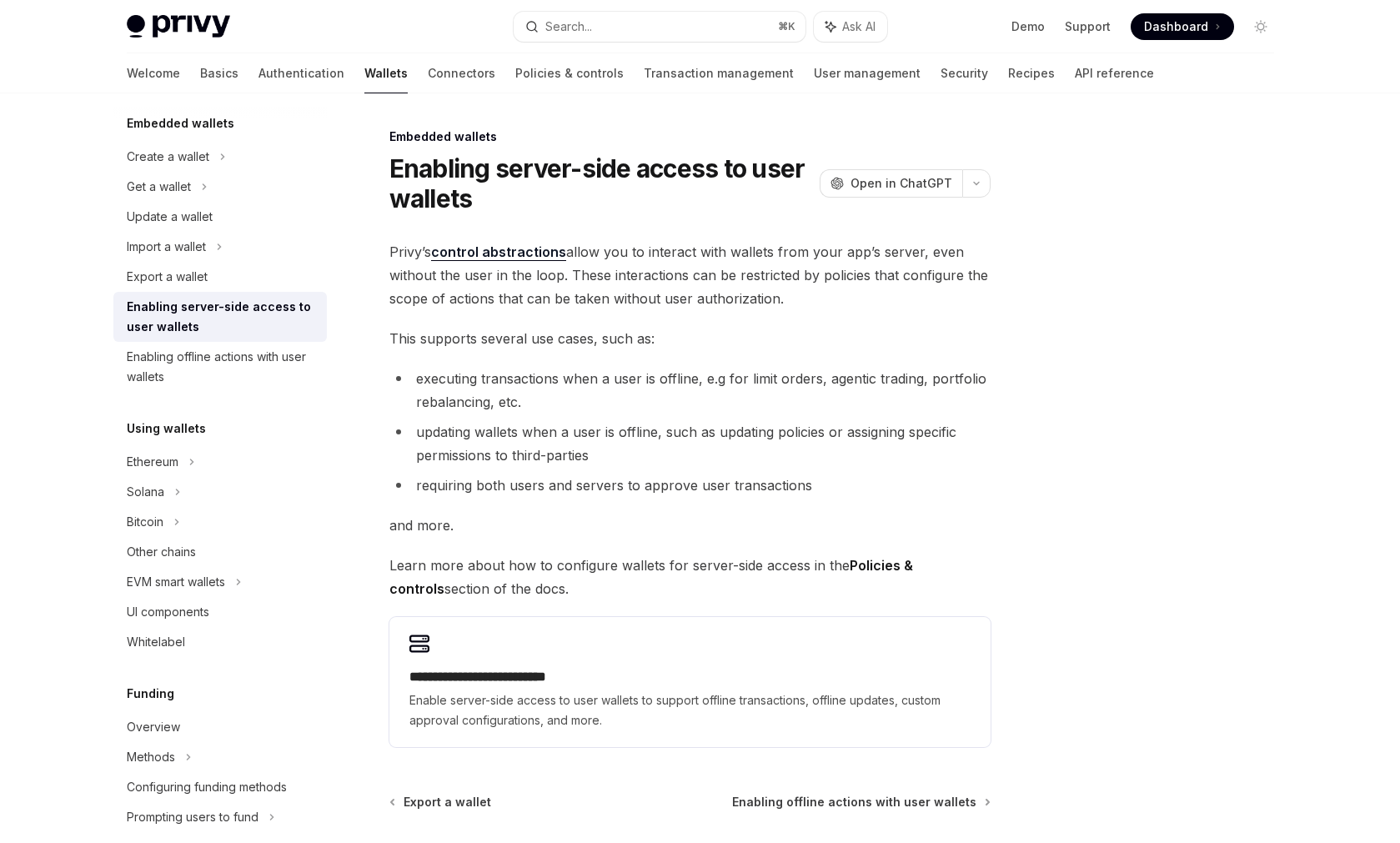
click at [687, 431] on li "updating wallets when a user is offline, such as updating policies or assigning…" at bounding box center [689, 443] width 601 height 47
